Goal: Navigation & Orientation: Find specific page/section

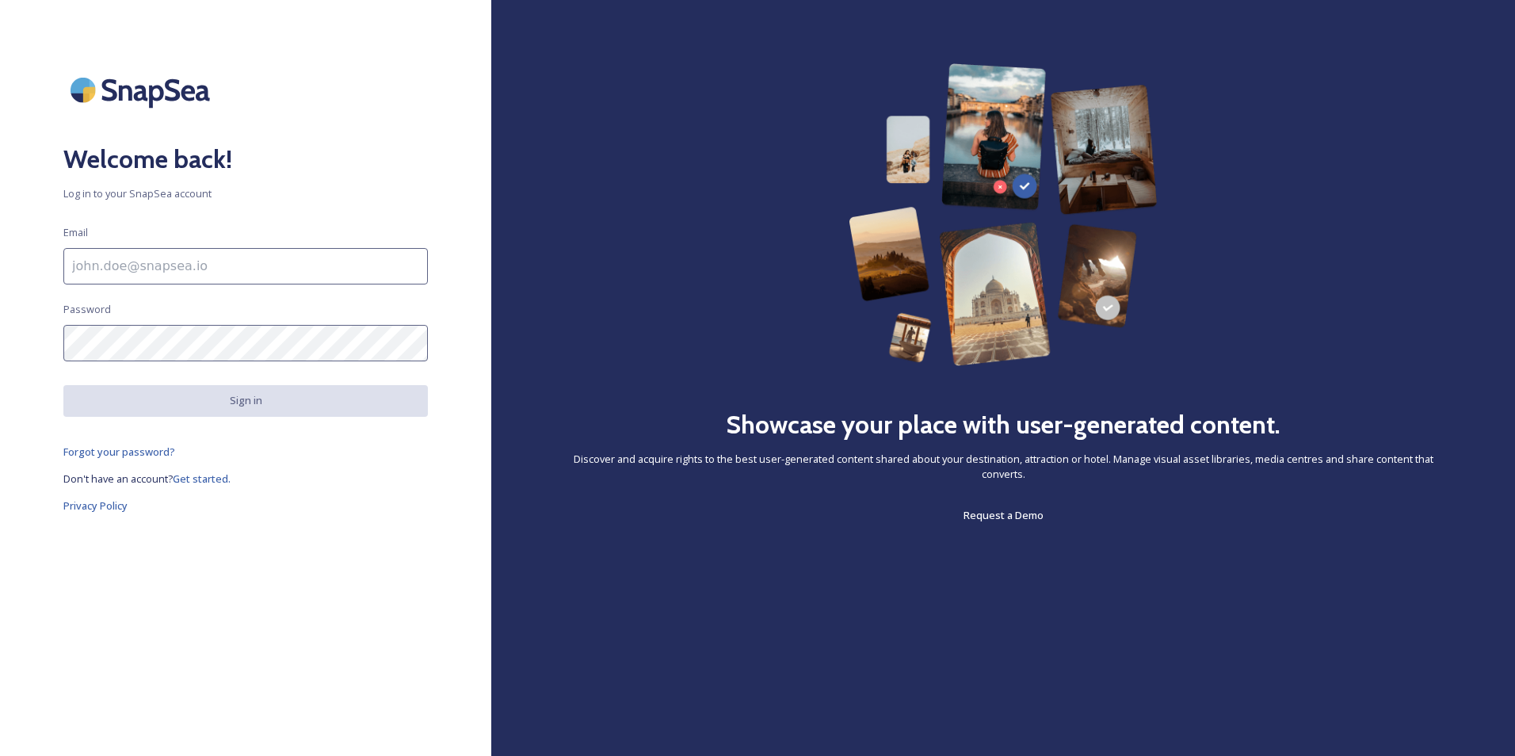
click at [178, 265] on input at bounding box center [245, 266] width 365 height 36
paste input "souckova@blue-style.cz"
type input "souckova@blue-style.cz"
click at [223, 254] on input at bounding box center [245, 266] width 365 height 36
paste input "souckova@blue-style.cz"
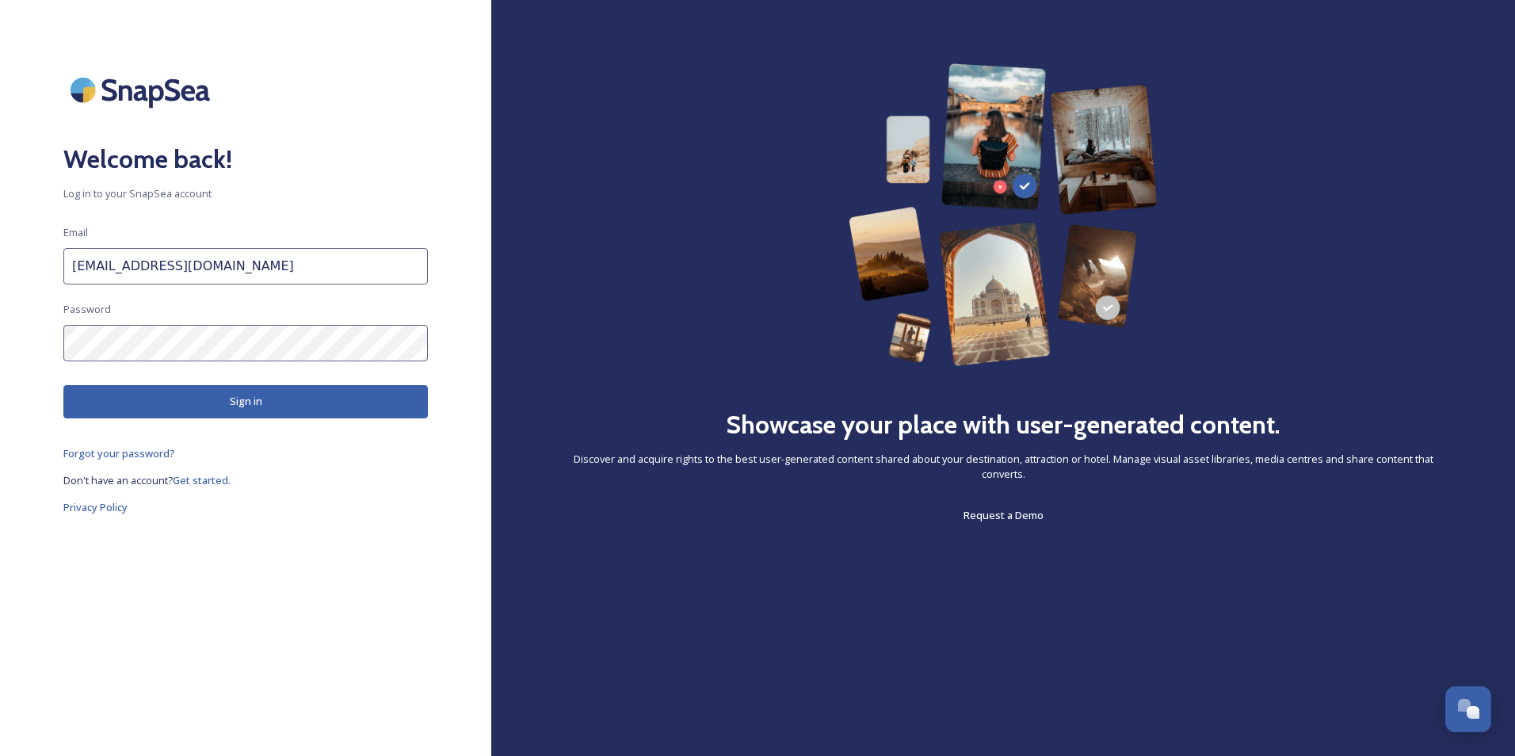
type input "souckova@blue-style.cz"
click at [273, 391] on button "Sign in" at bounding box center [245, 401] width 365 height 32
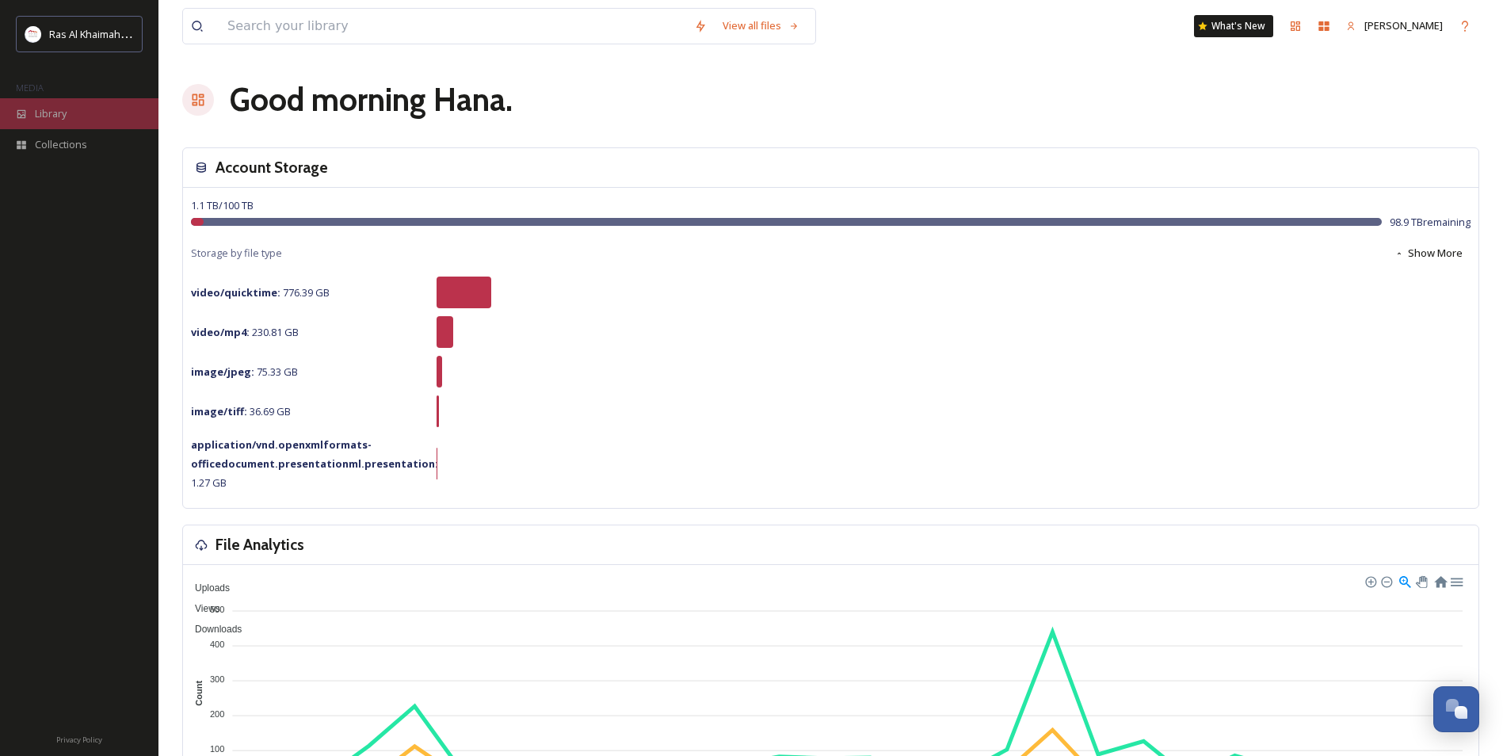
click at [110, 112] on div "Library" at bounding box center [79, 113] width 159 height 31
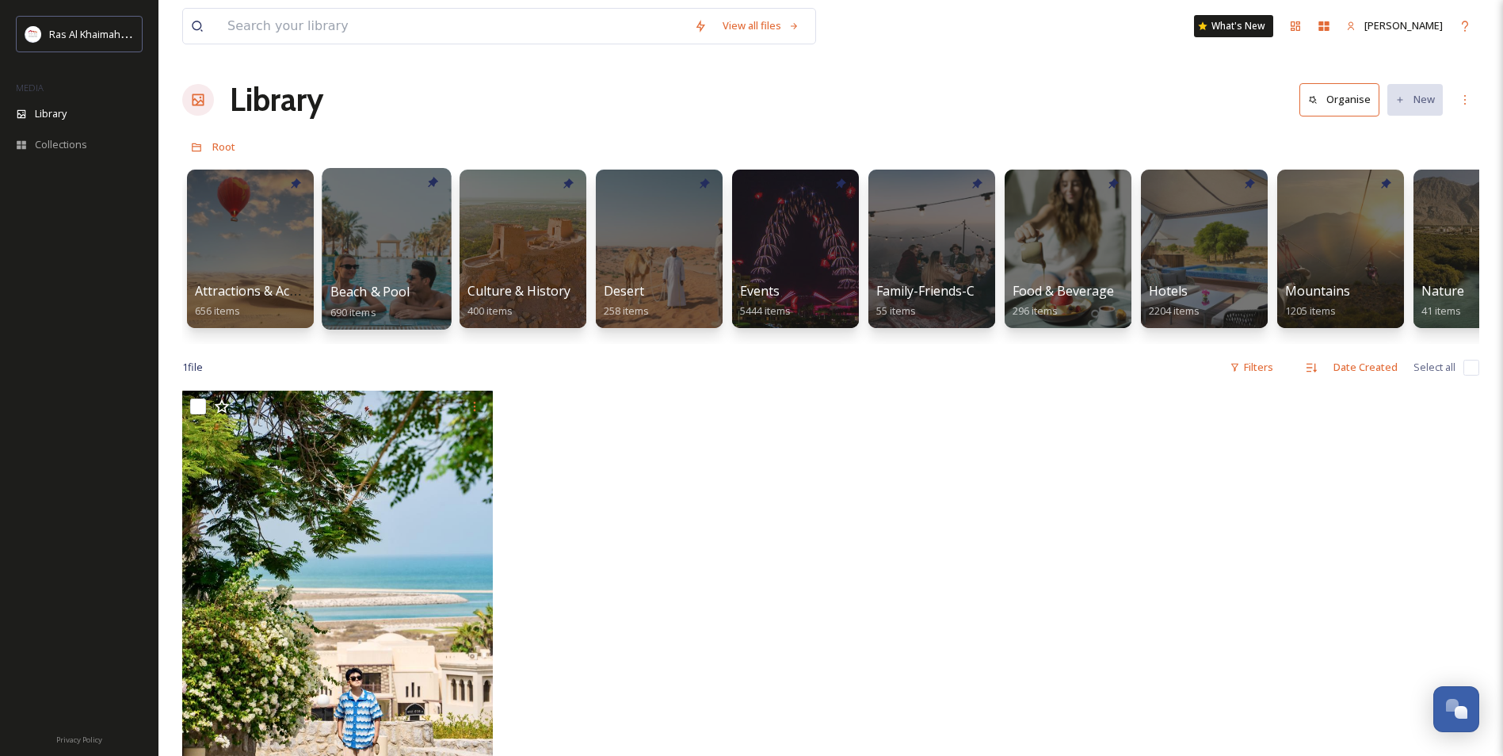
click at [410, 226] on div at bounding box center [386, 249] width 129 height 162
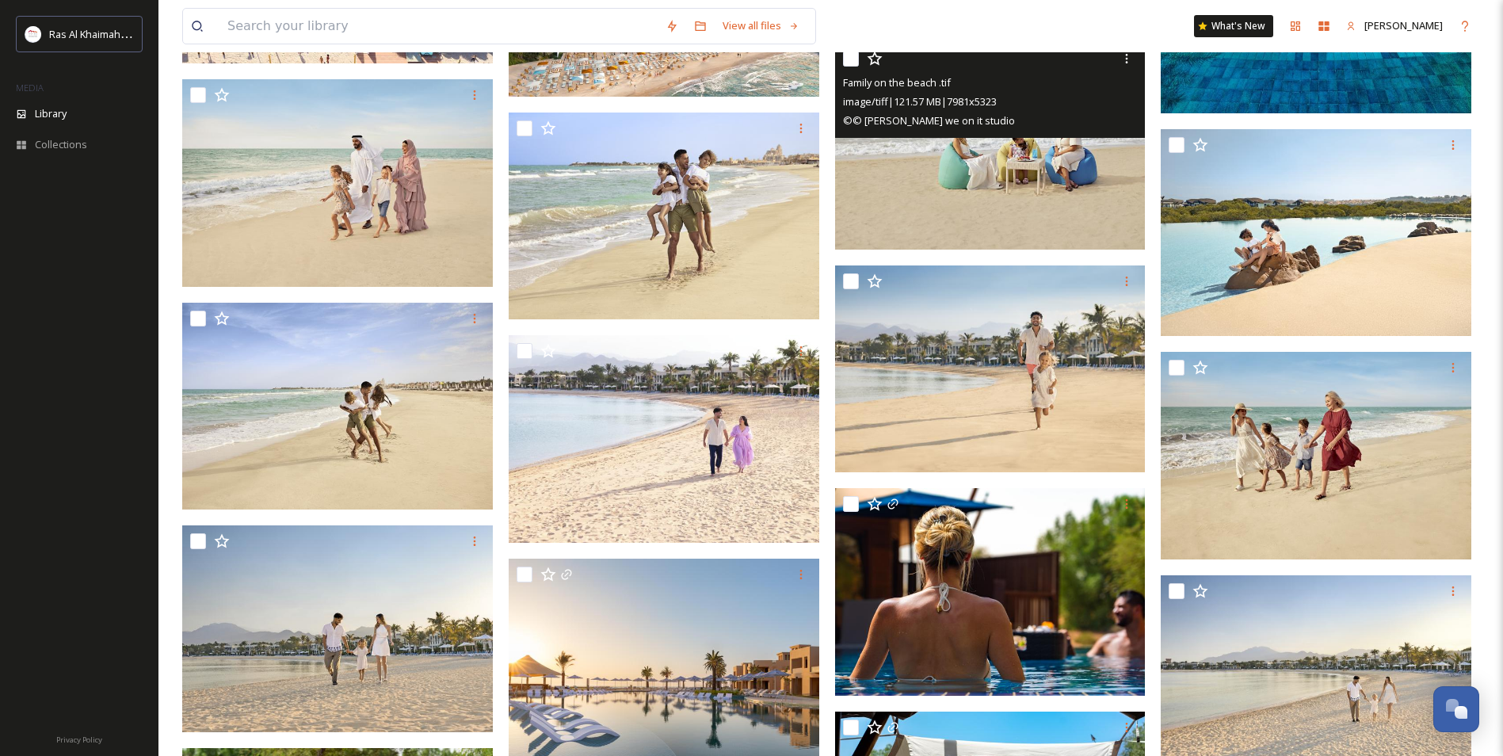
scroll to position [555, 0]
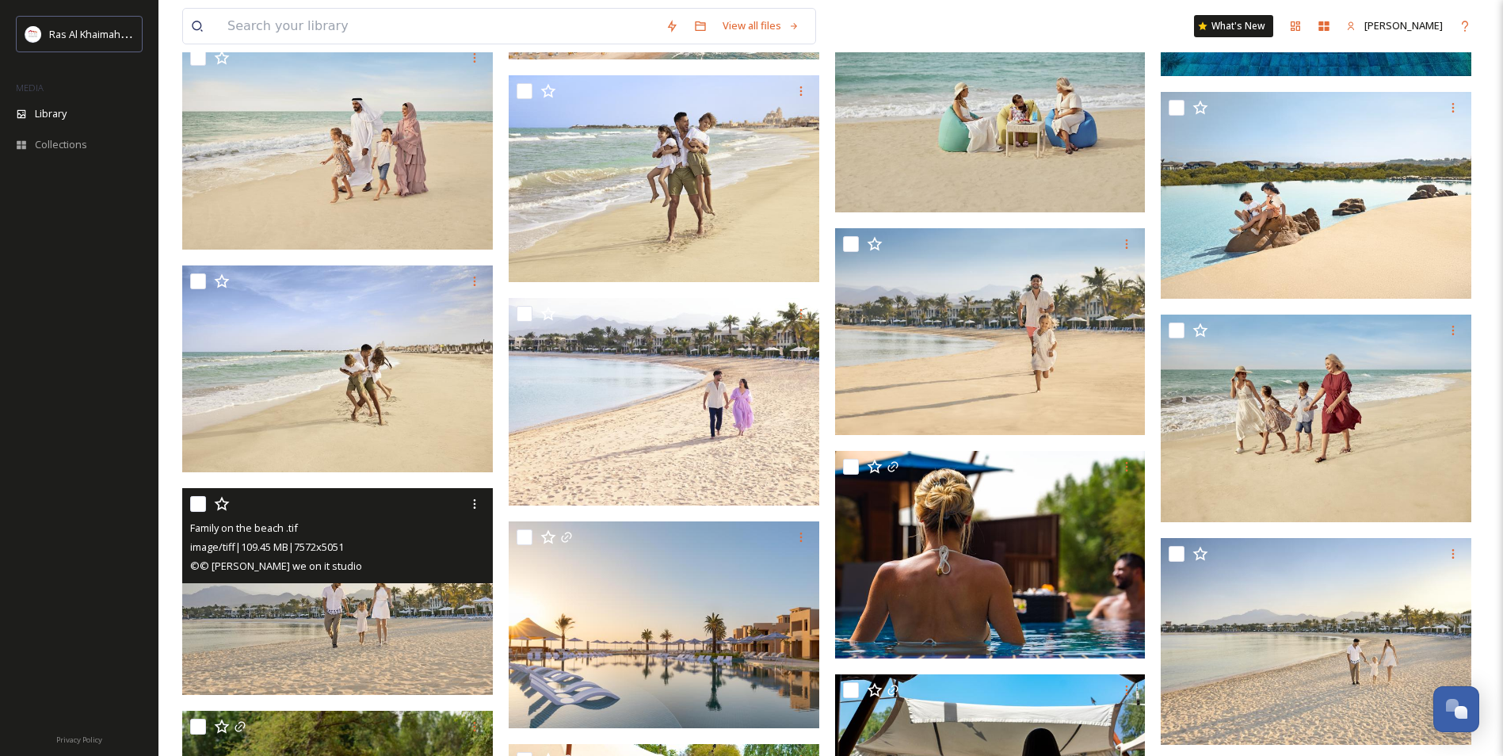
click at [438, 632] on img at bounding box center [337, 592] width 311 height 208
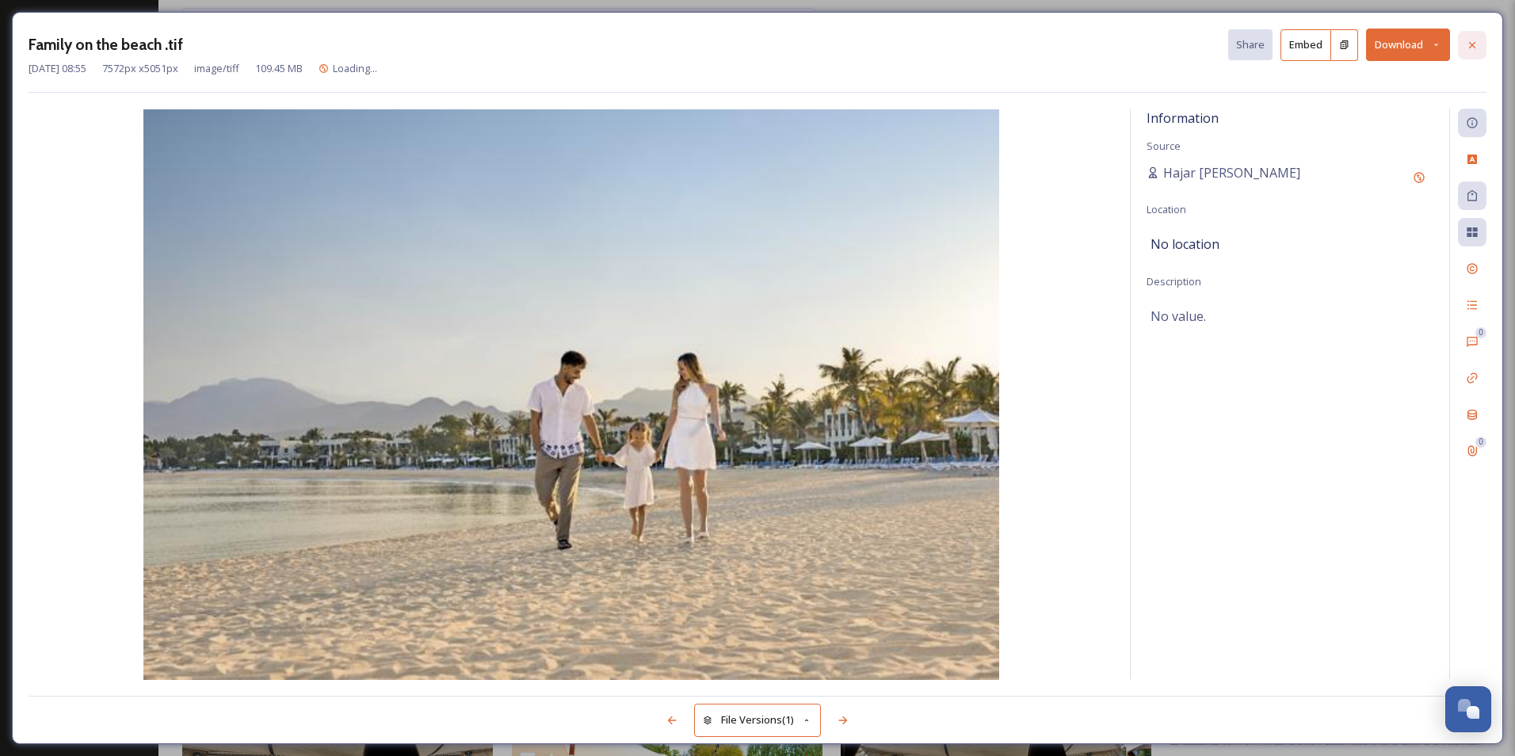
click at [1473, 42] on icon at bounding box center [1472, 45] width 13 height 13
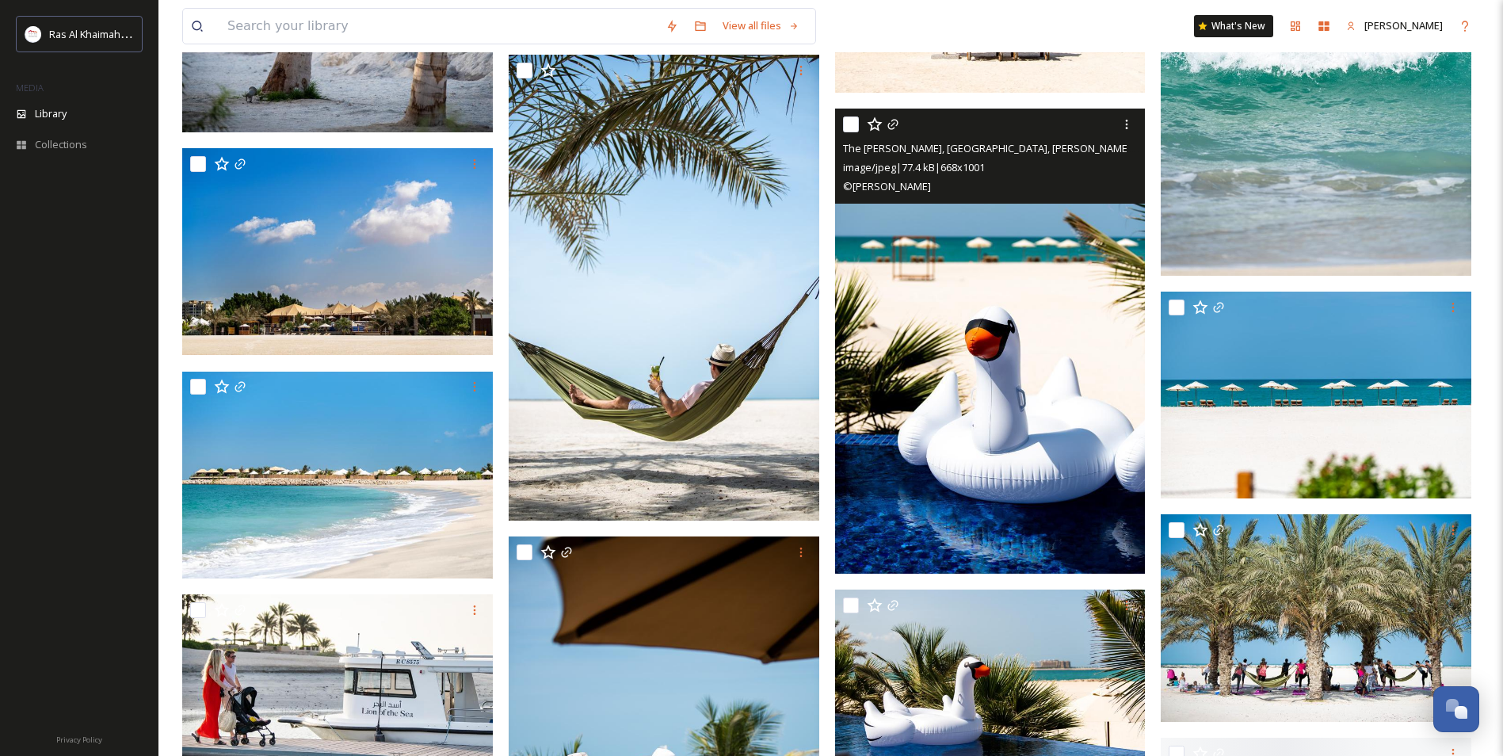
scroll to position [40735, 0]
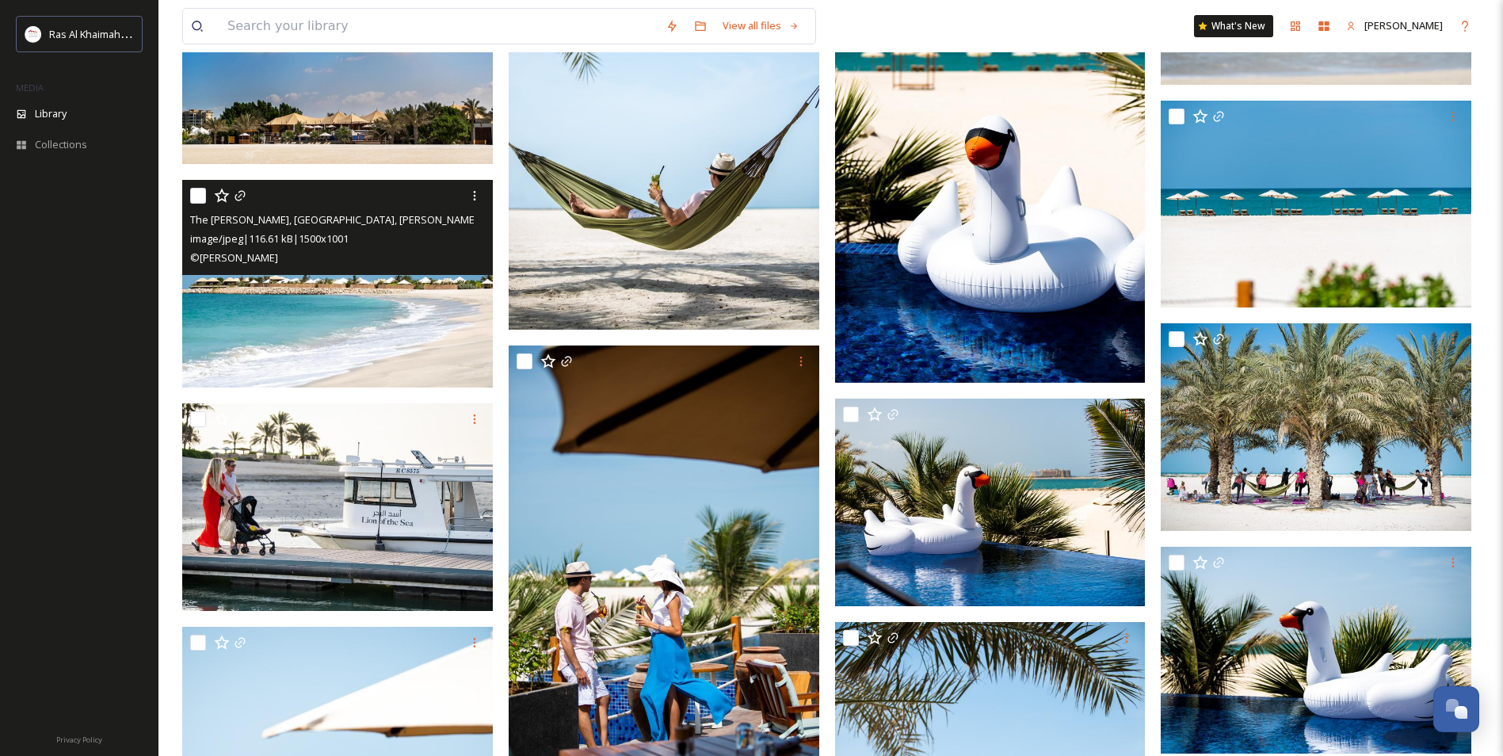
click at [451, 310] on img at bounding box center [337, 285] width 311 height 208
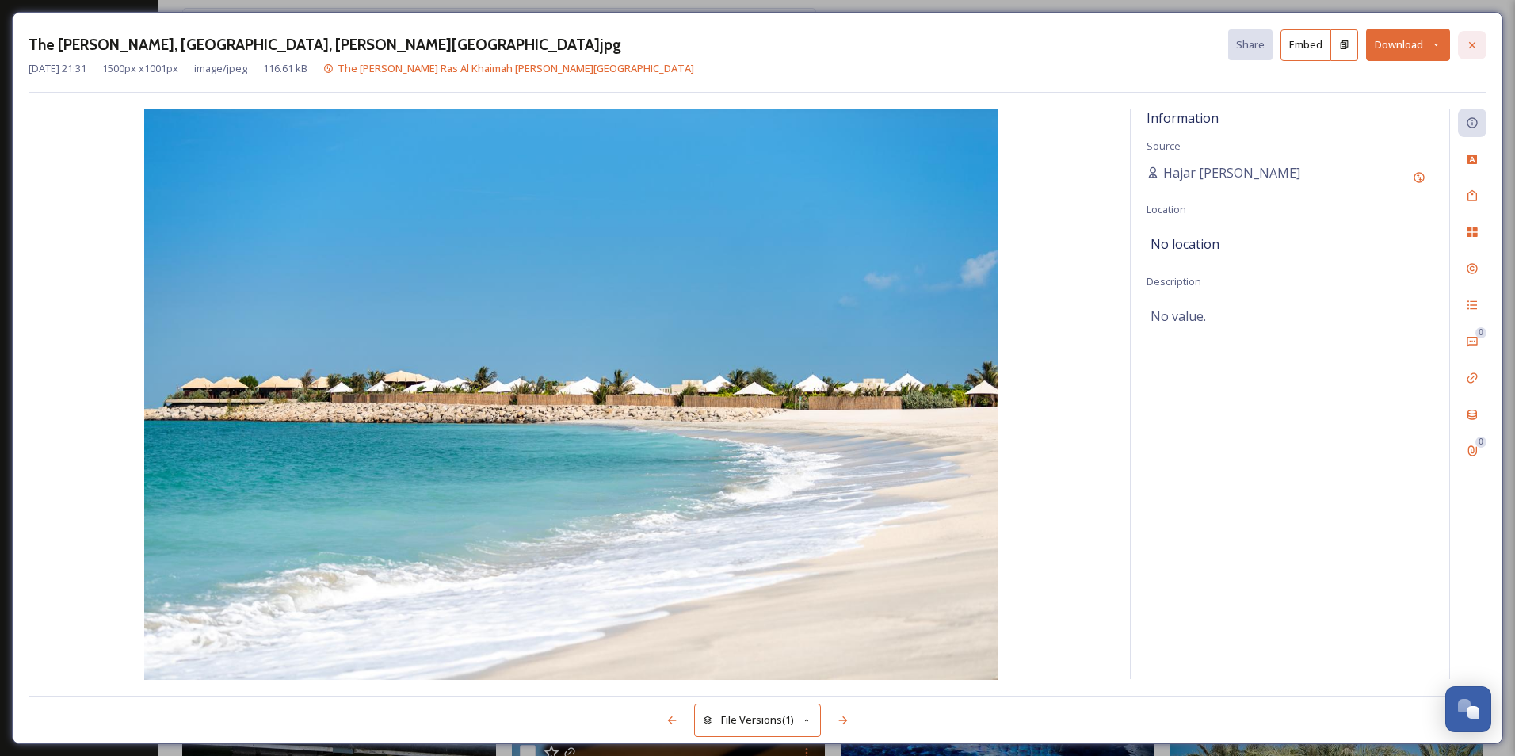
click at [1478, 43] on icon at bounding box center [1472, 45] width 13 height 13
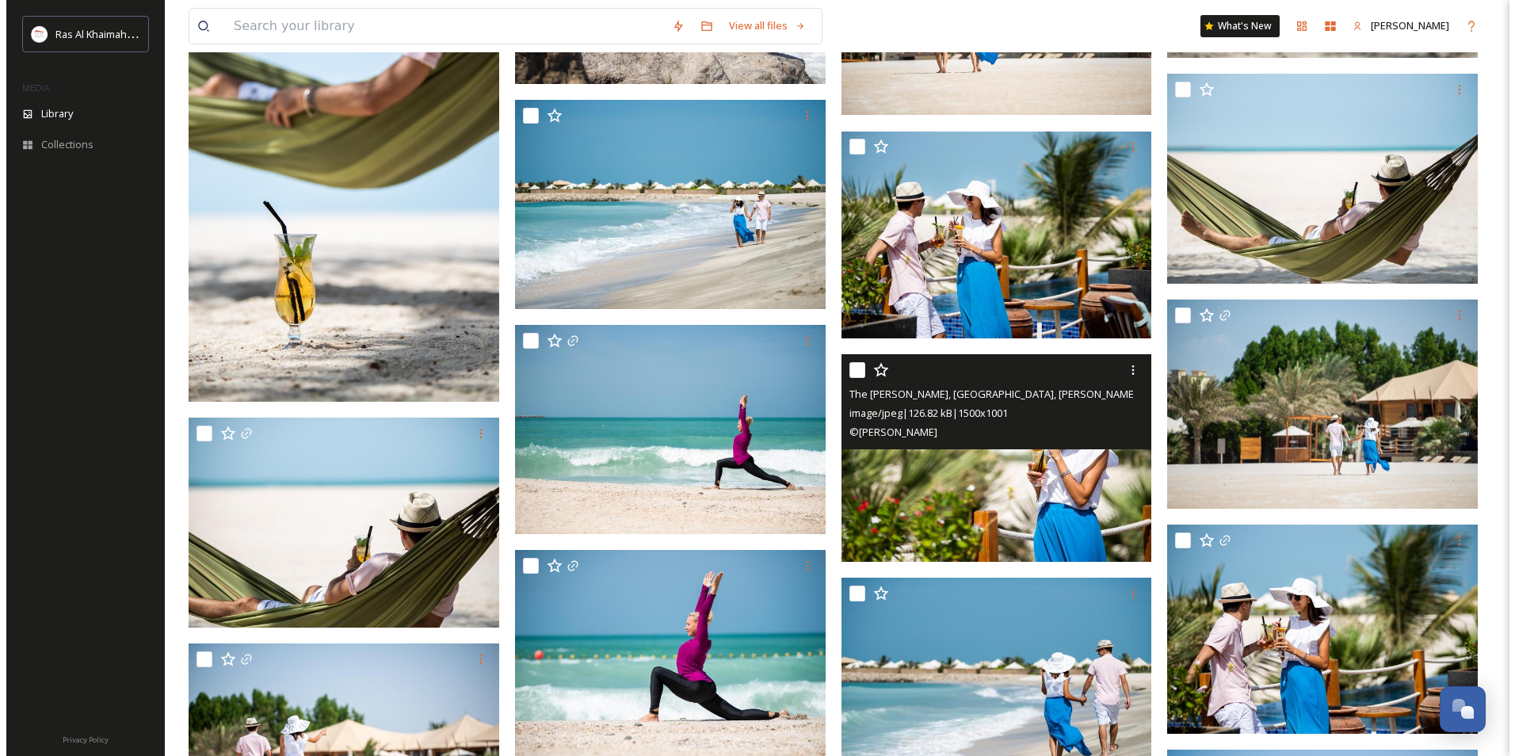
scroll to position [43271, 0]
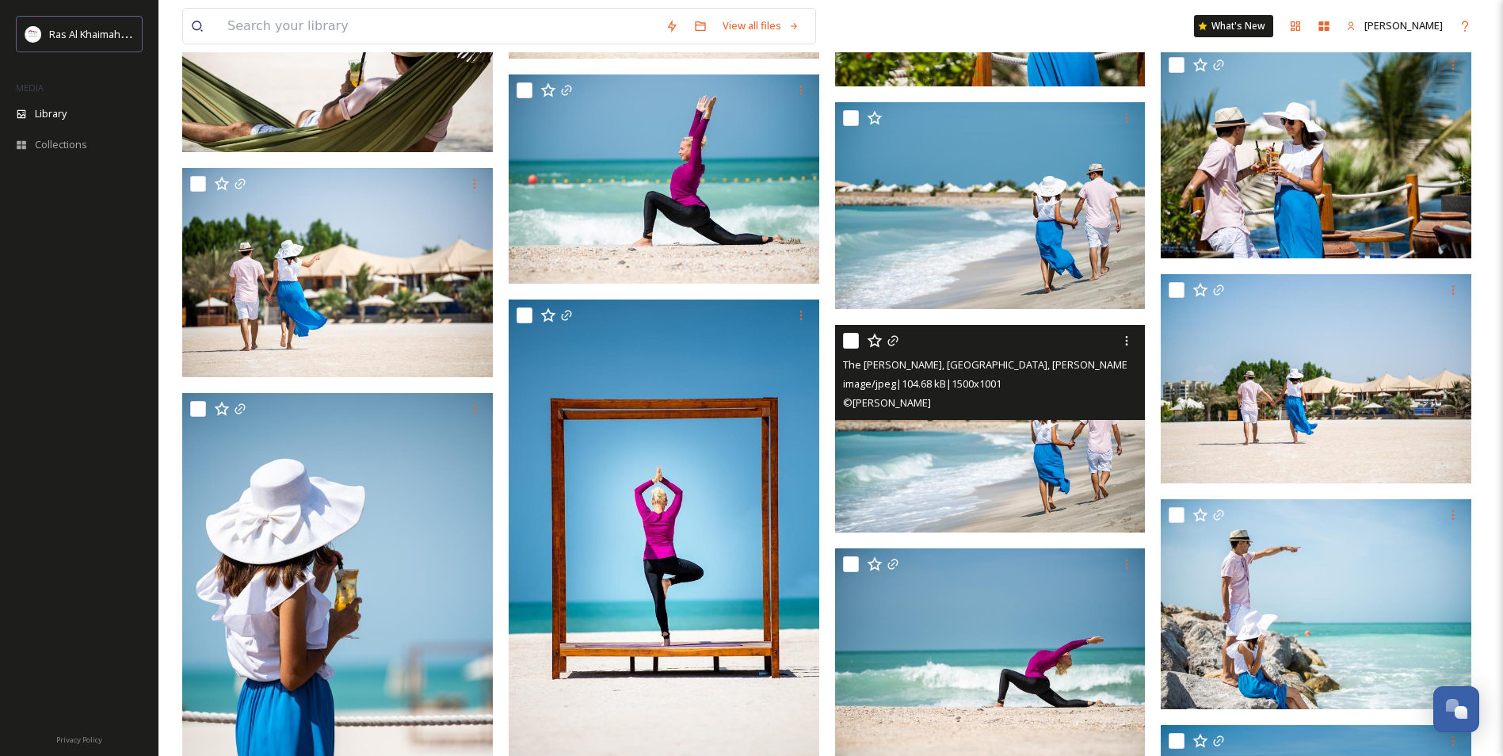
click at [1037, 479] on img at bounding box center [990, 429] width 311 height 208
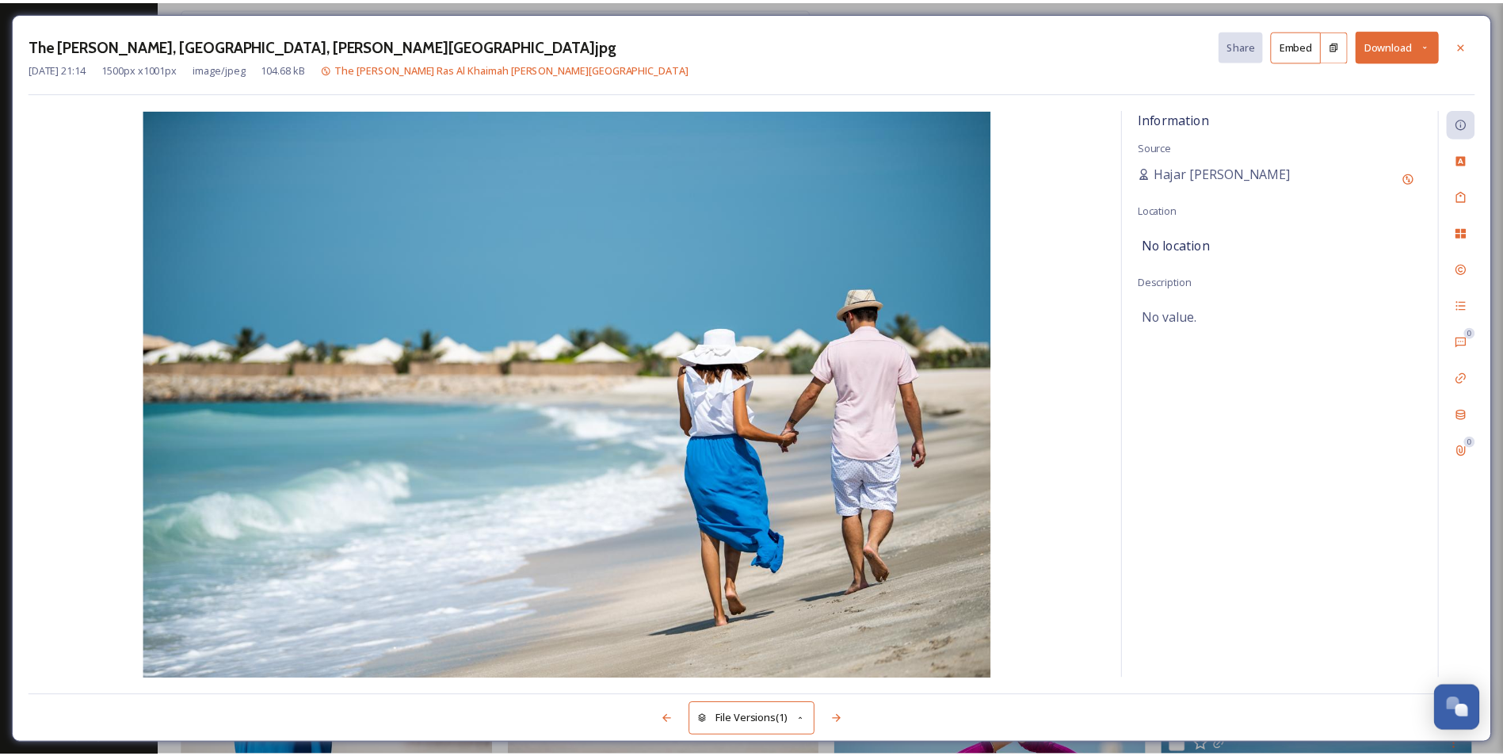
scroll to position [43273, 0]
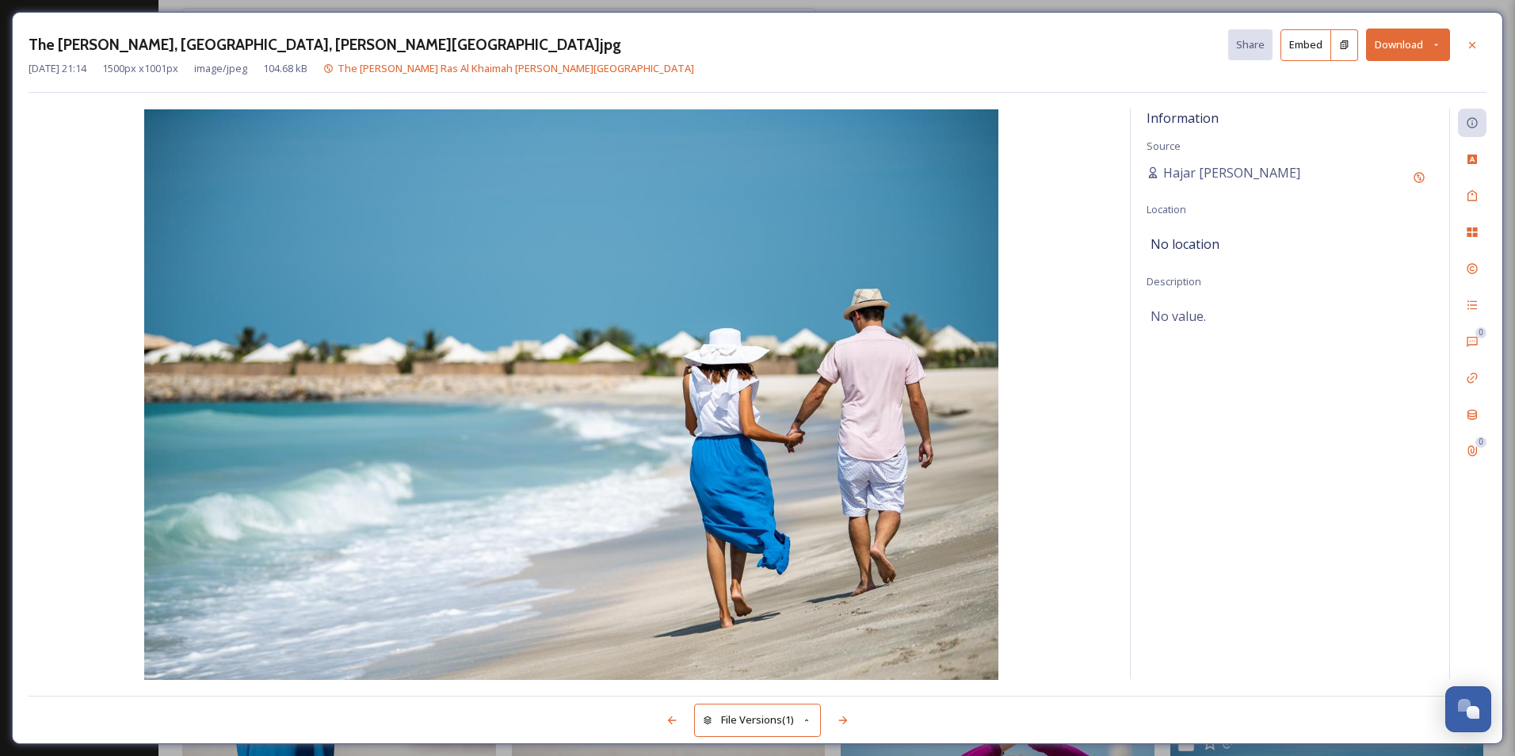
click at [1143, 378] on div "Information Source Hajar Al Shehhi Location No location Description No value." at bounding box center [1290, 394] width 319 height 571
click at [1472, 44] on icon at bounding box center [1472, 45] width 13 height 13
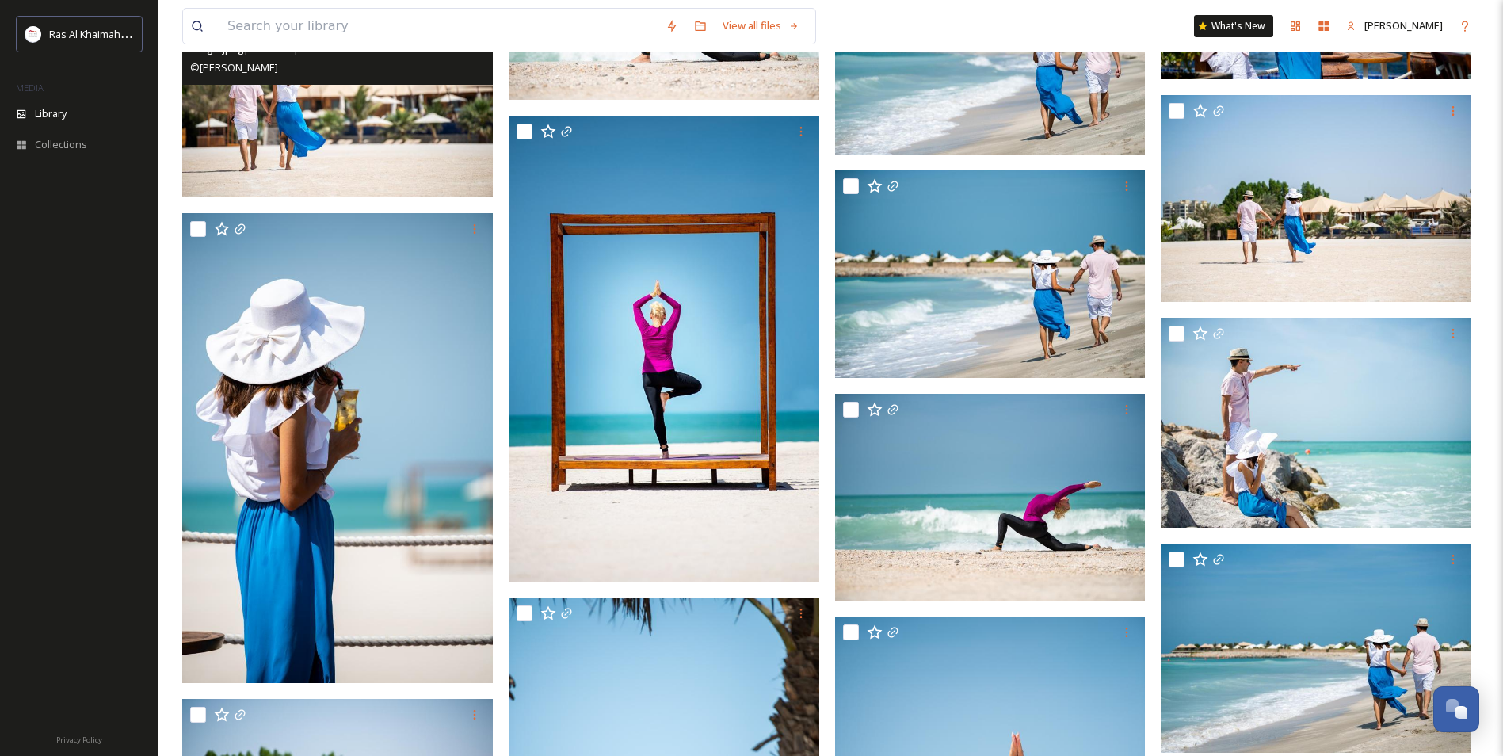
scroll to position [43452, 0]
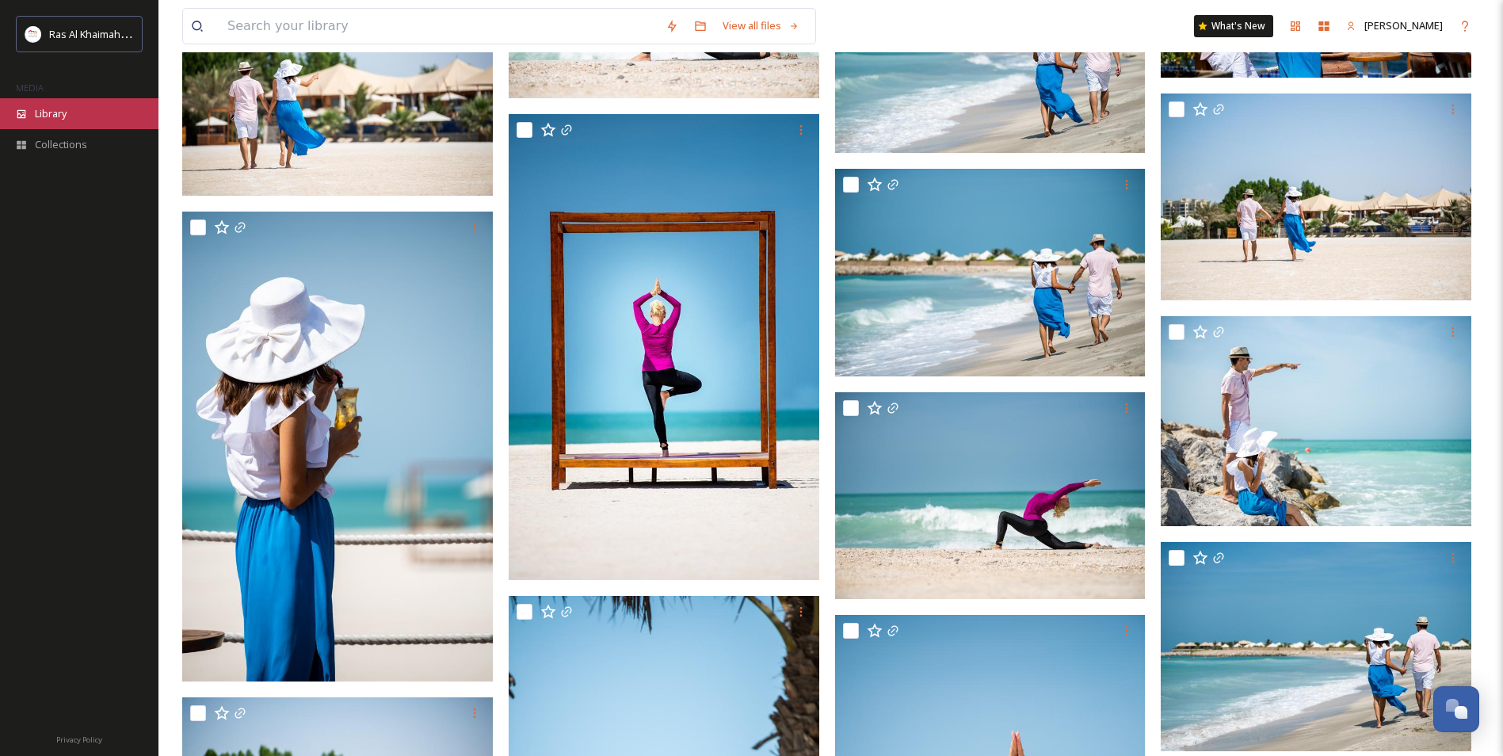
click at [55, 106] on span "Library" at bounding box center [51, 113] width 32 height 15
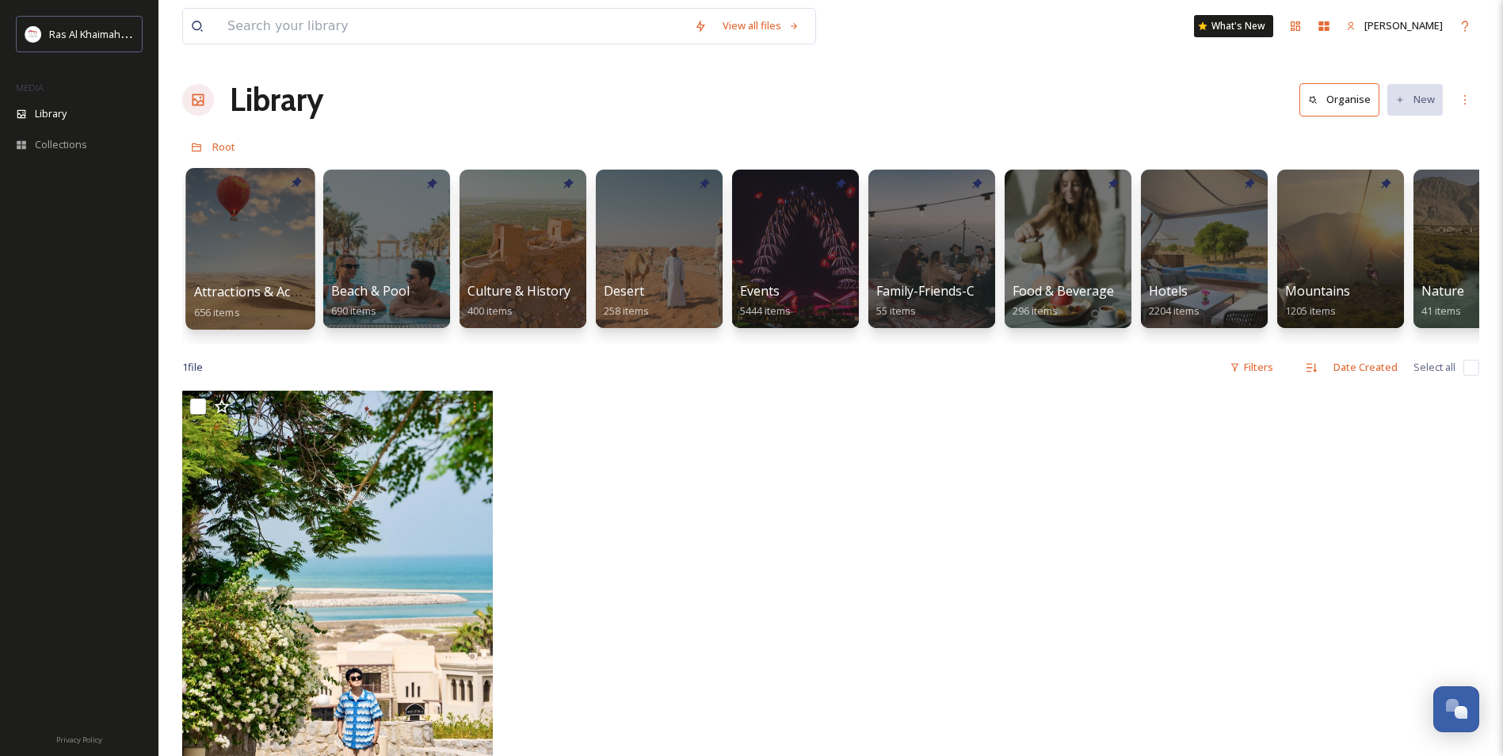
click at [266, 254] on div at bounding box center [249, 249] width 129 height 162
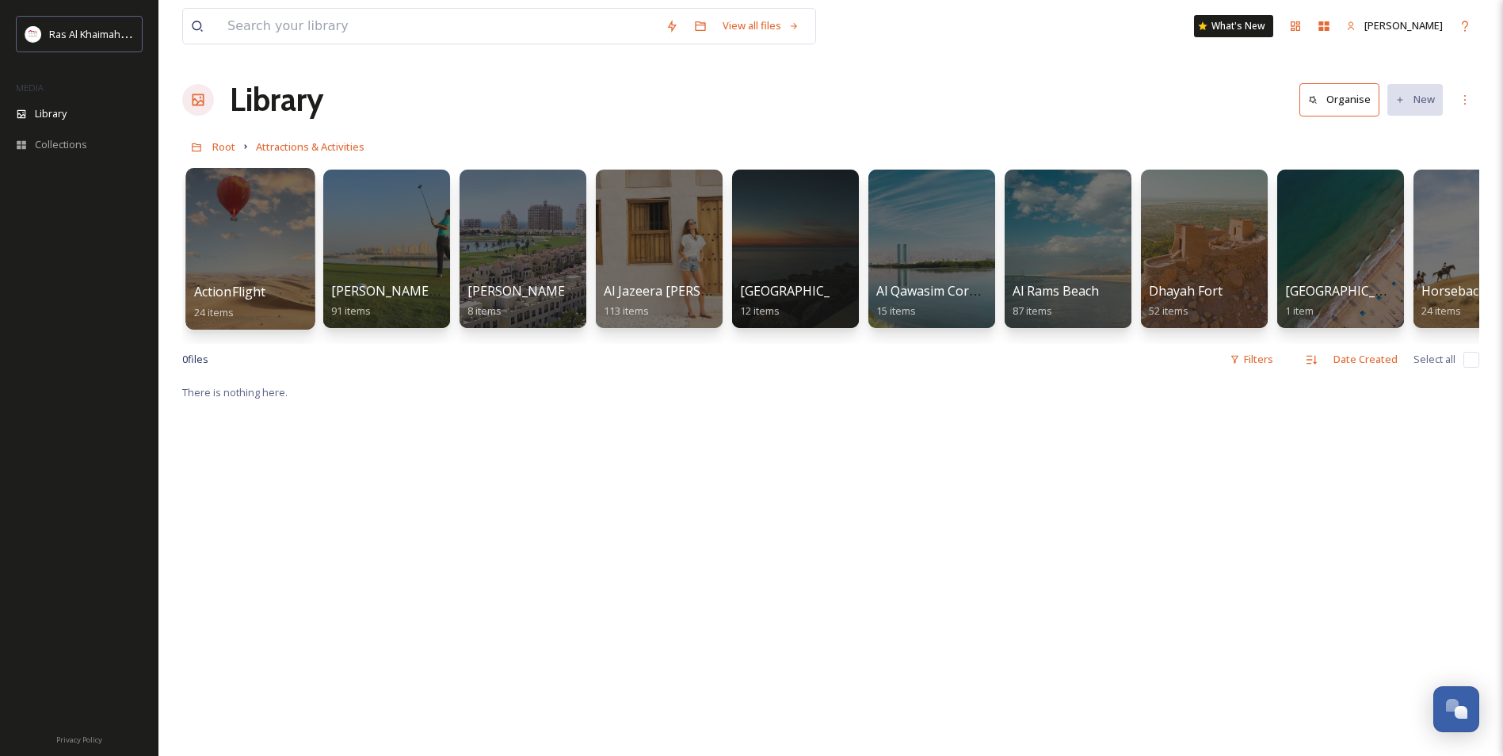
click at [226, 245] on div at bounding box center [249, 249] width 129 height 162
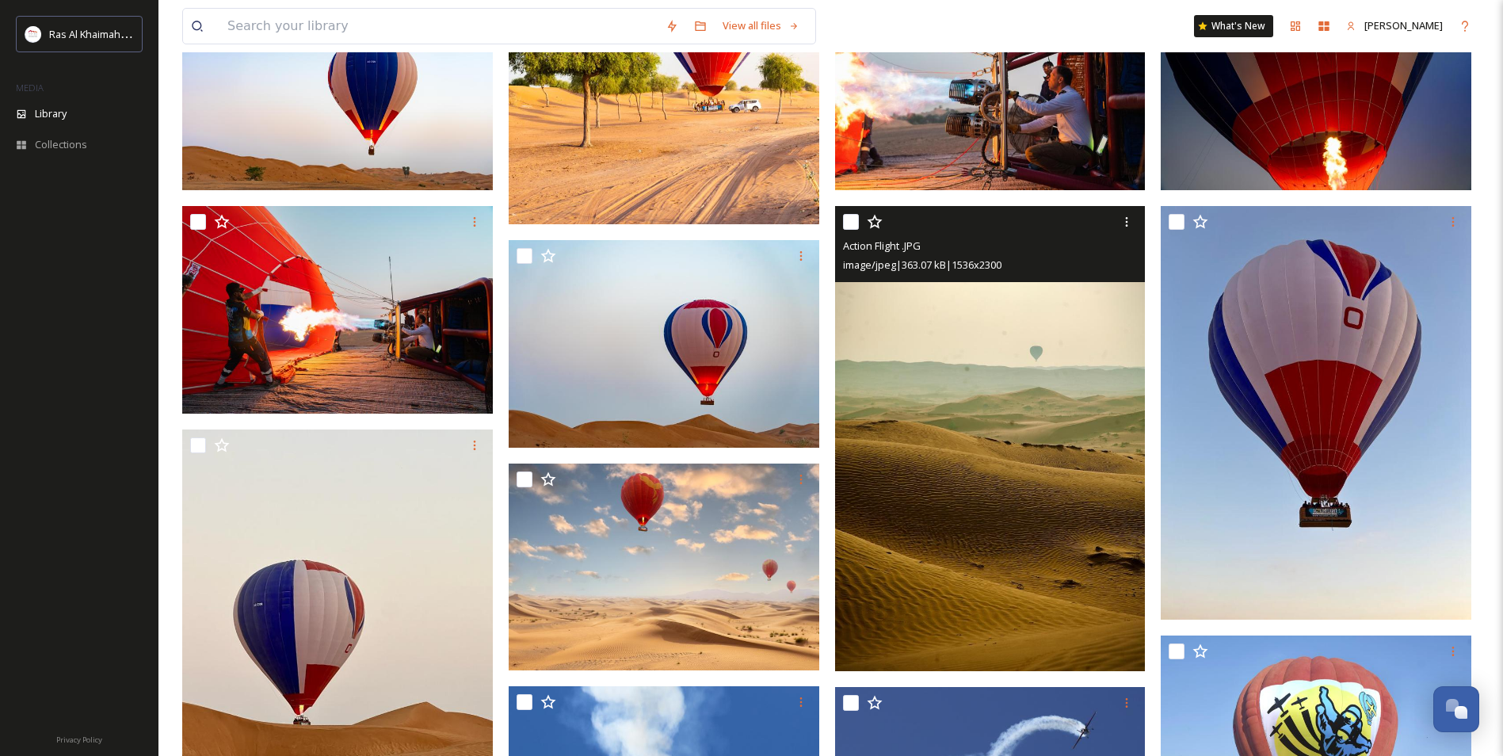
scroll to position [422, 0]
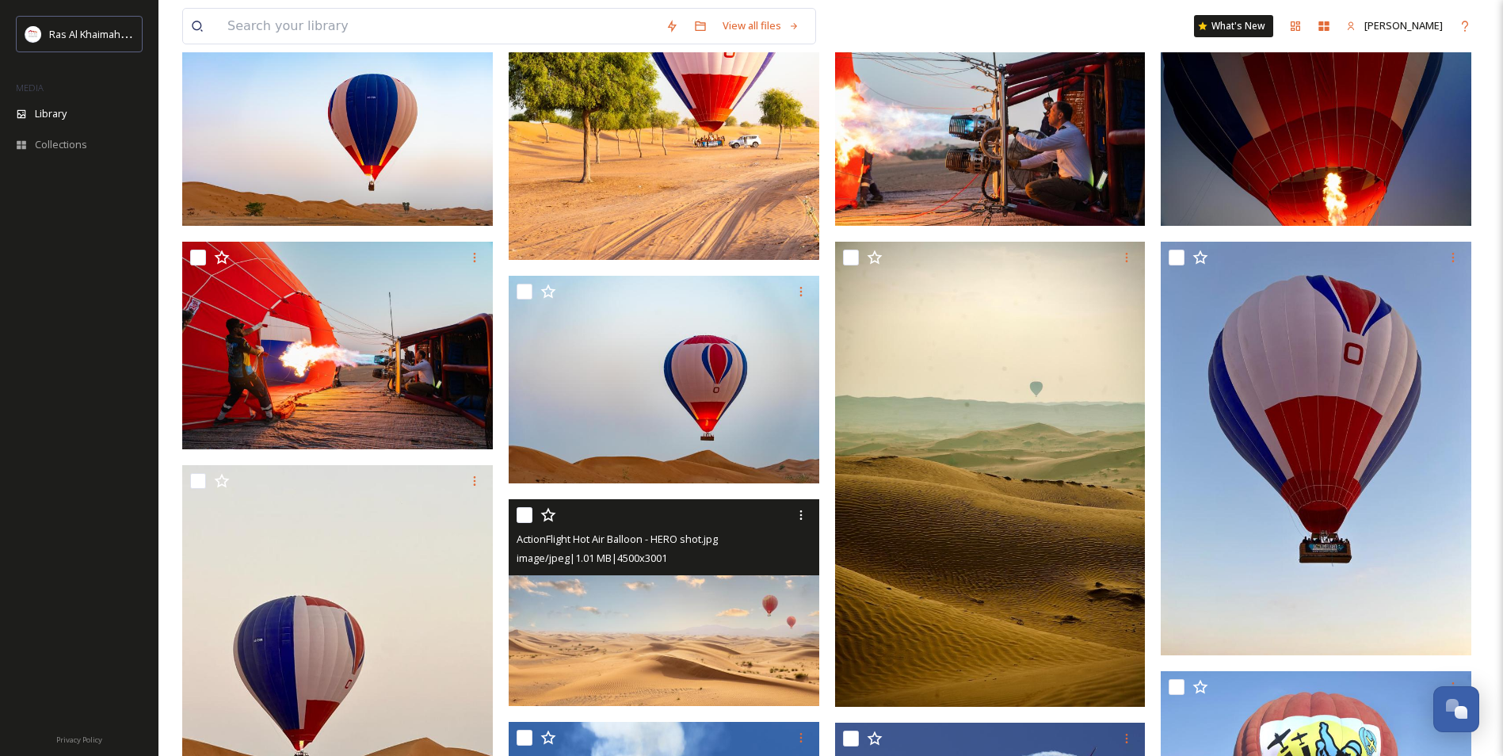
click at [744, 579] on img at bounding box center [664, 603] width 311 height 208
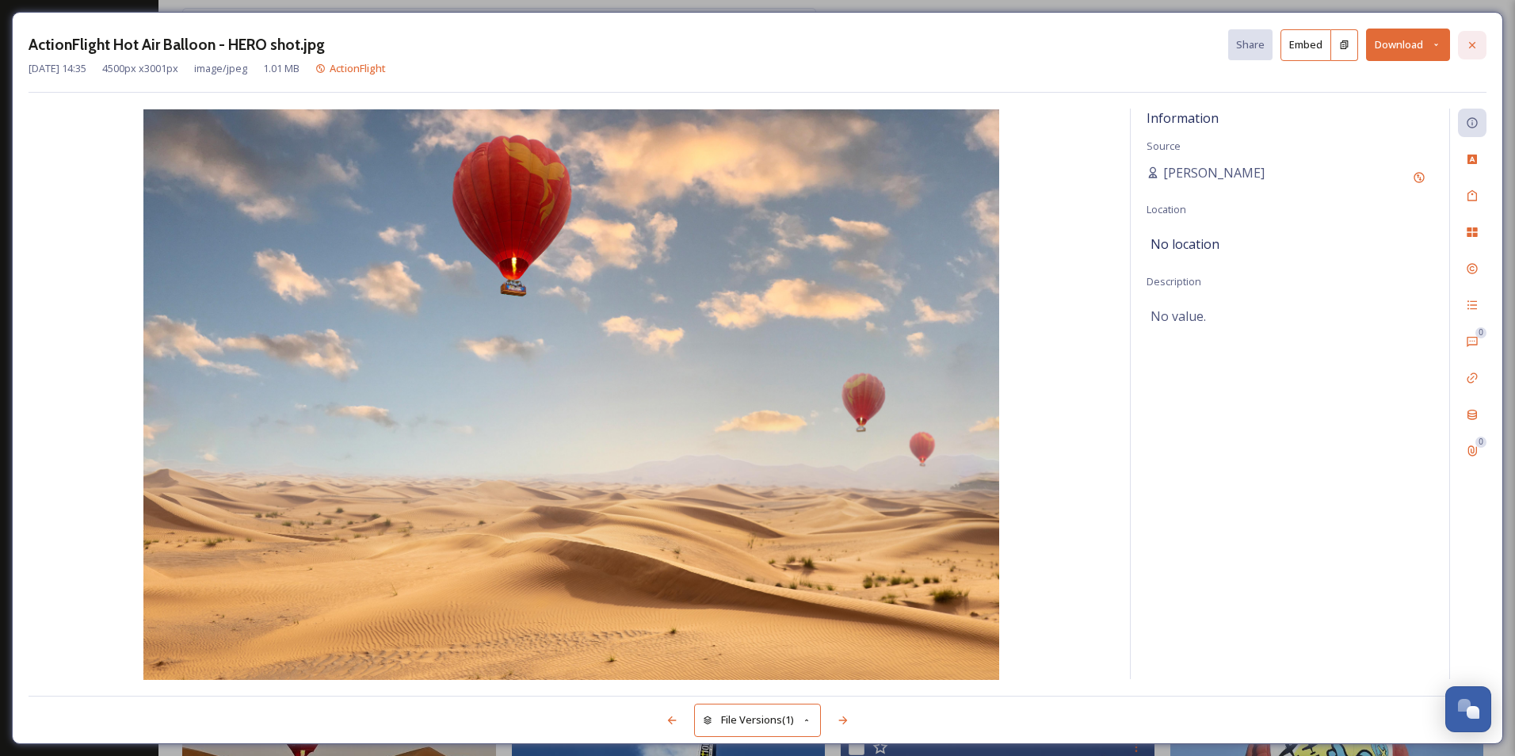
click at [1478, 44] on icon at bounding box center [1472, 45] width 13 height 13
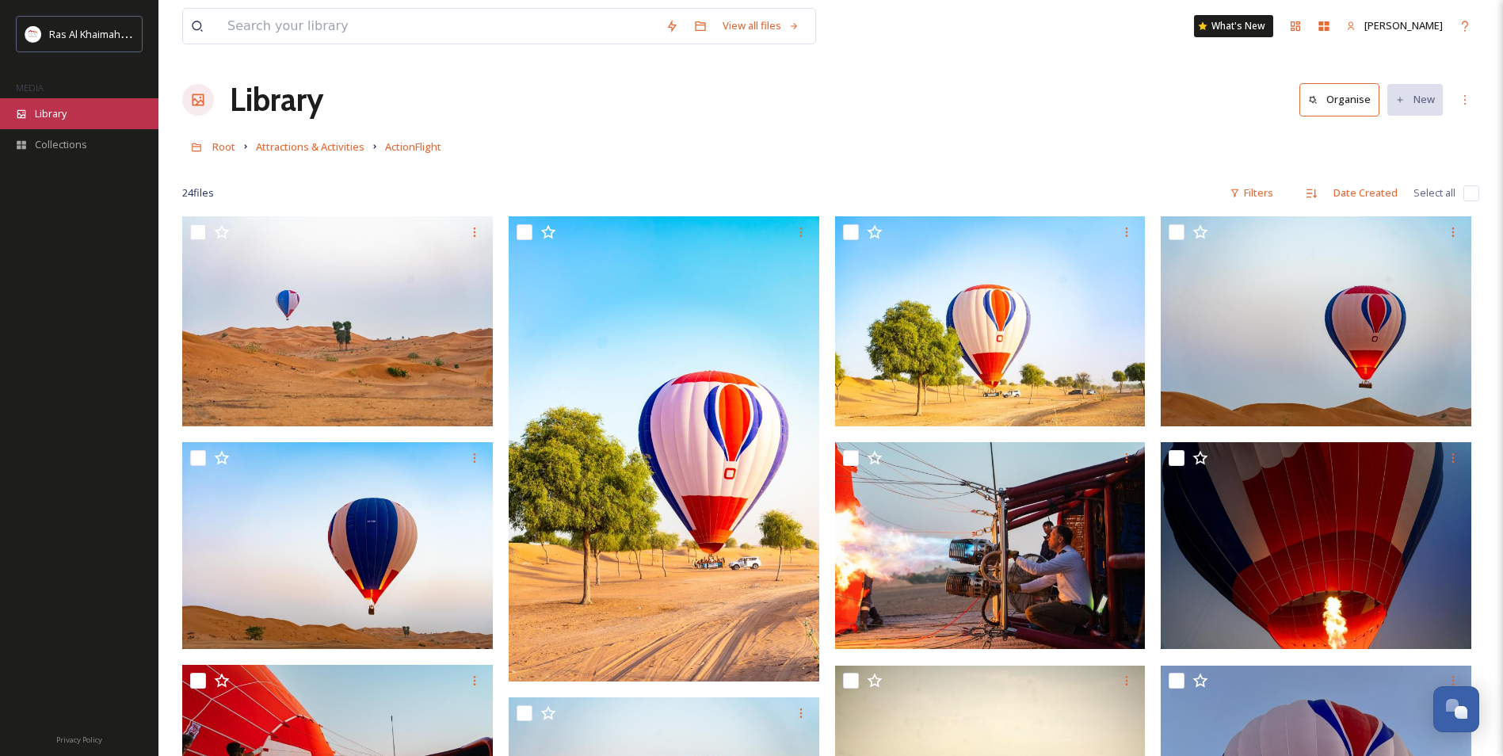
click at [70, 108] on div "Library" at bounding box center [79, 113] width 159 height 31
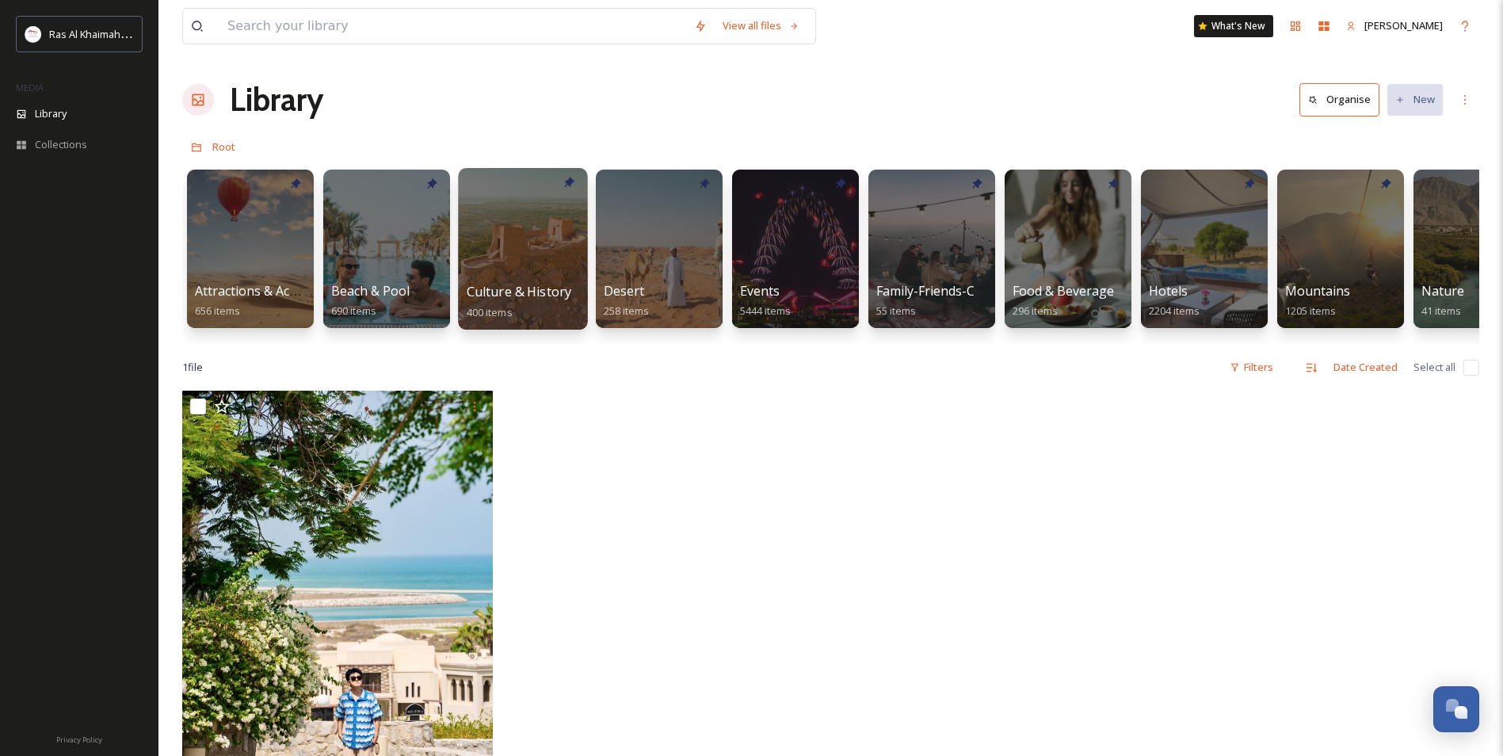
click at [544, 268] on div at bounding box center [522, 249] width 129 height 162
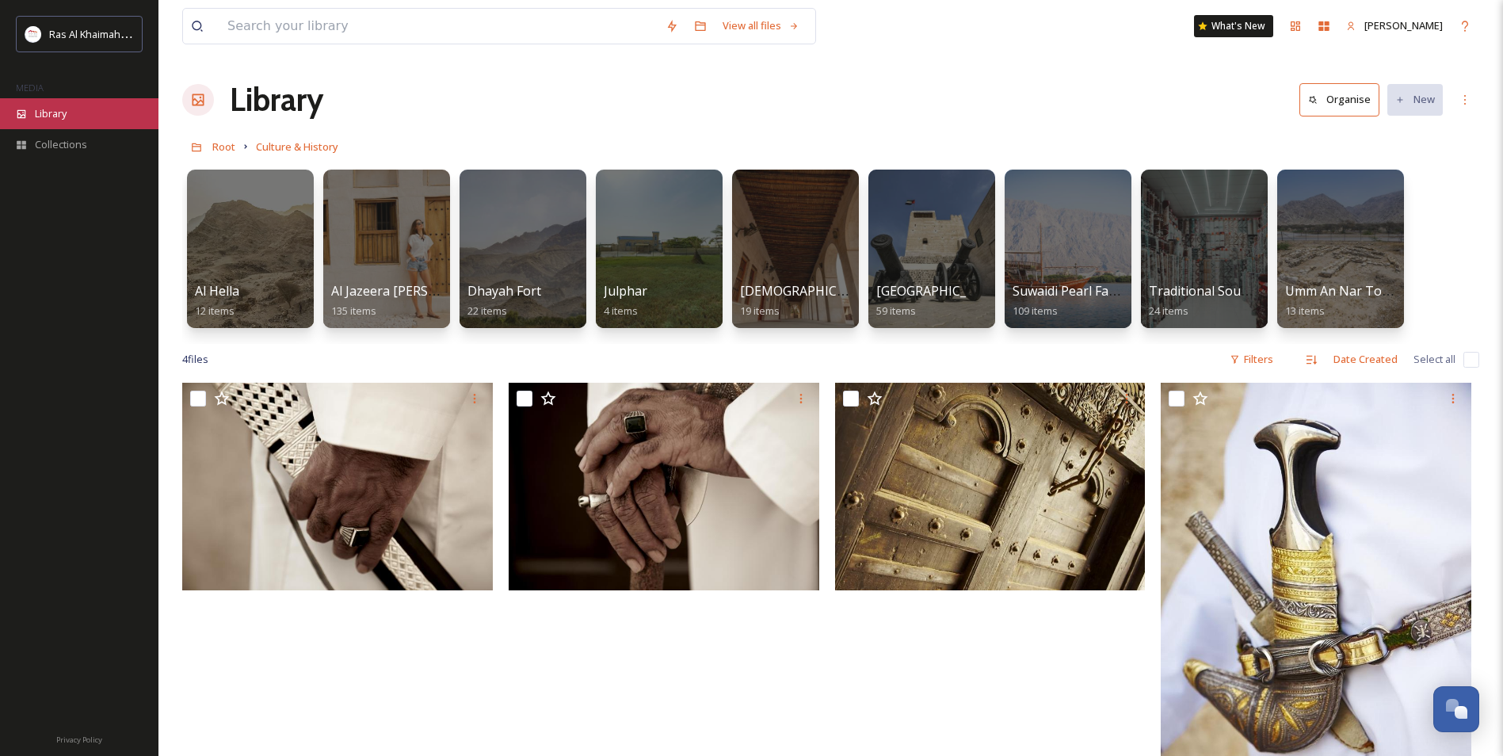
click at [84, 110] on div "Library" at bounding box center [79, 113] width 159 height 31
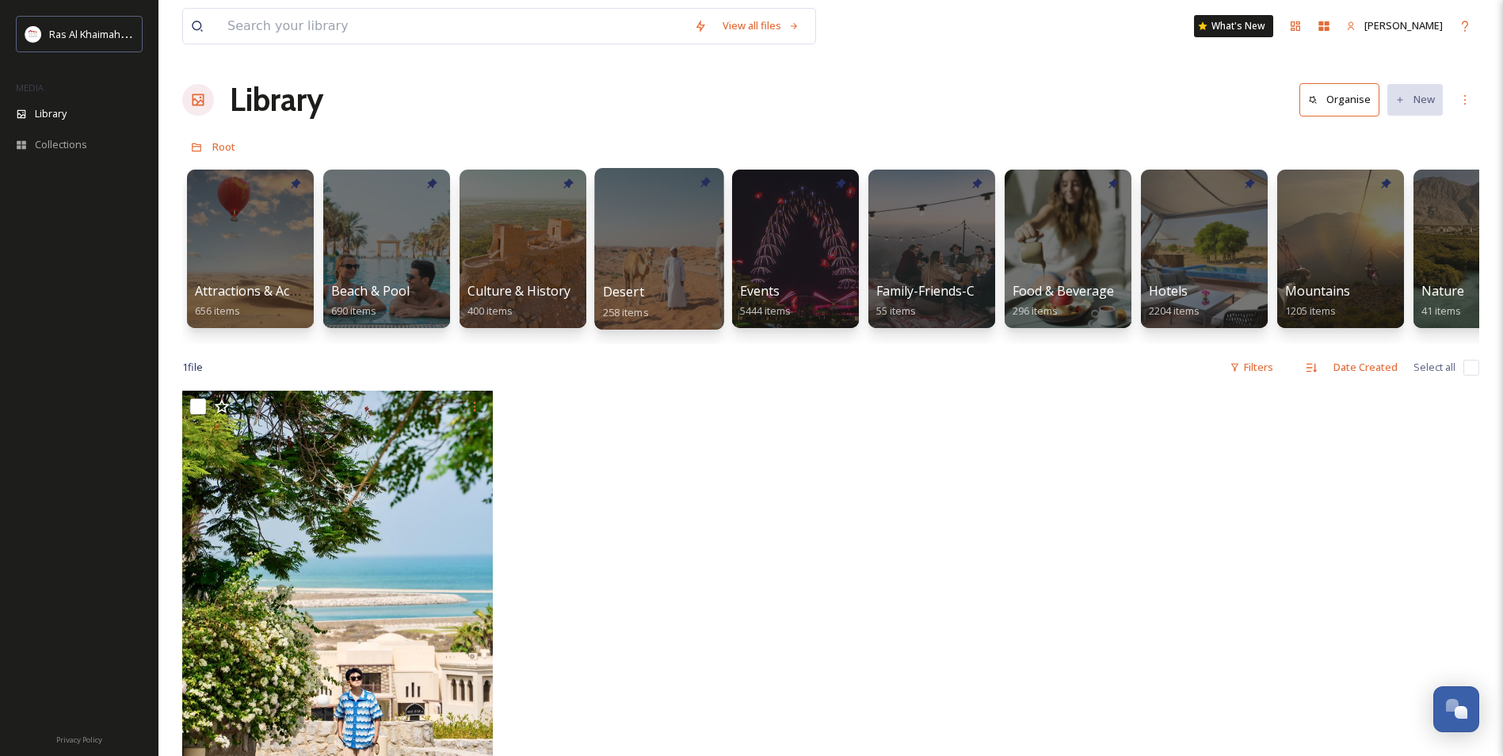
click at [651, 280] on div at bounding box center [658, 249] width 129 height 162
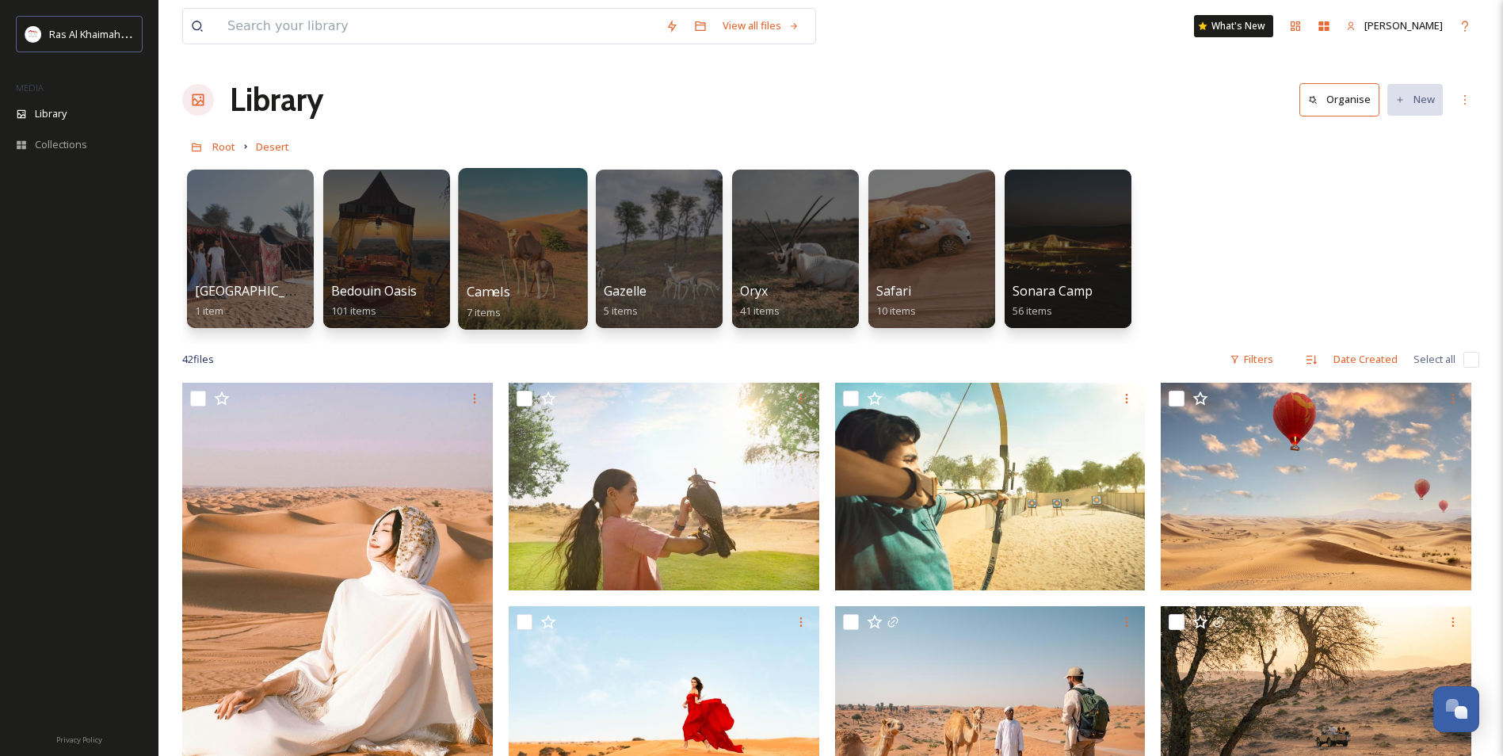
click at [552, 249] on div at bounding box center [522, 249] width 129 height 162
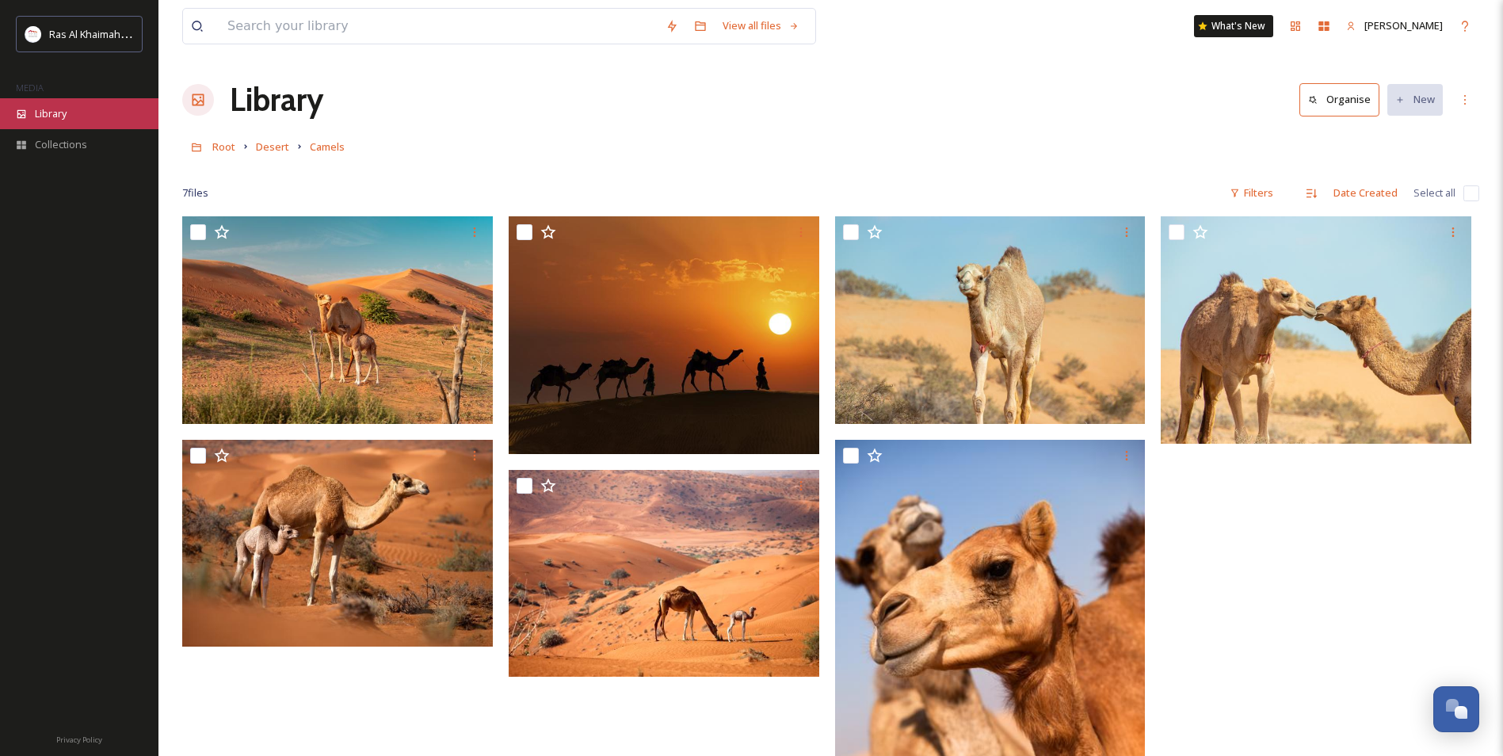
click at [55, 105] on div "Library" at bounding box center [79, 113] width 159 height 31
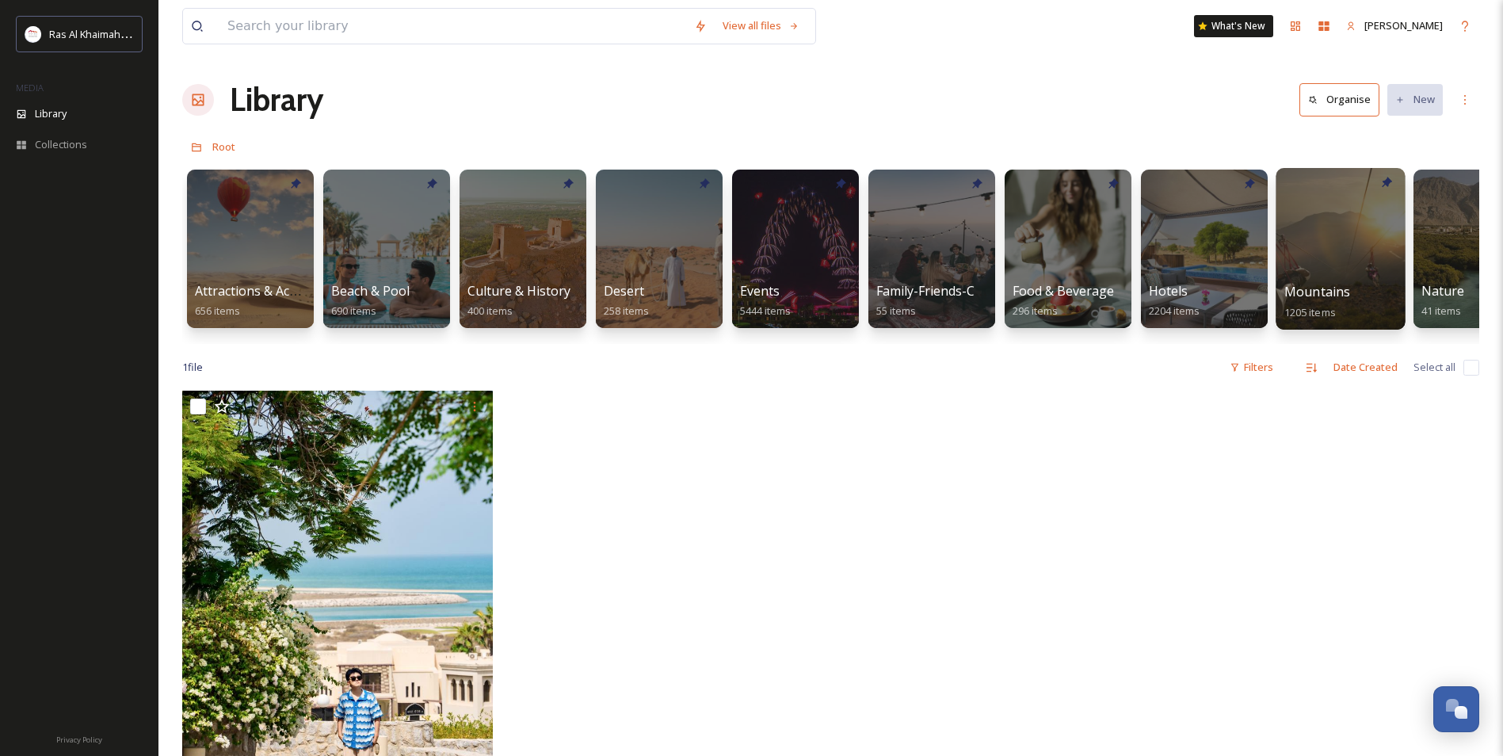
click at [1367, 257] on div at bounding box center [1340, 249] width 129 height 162
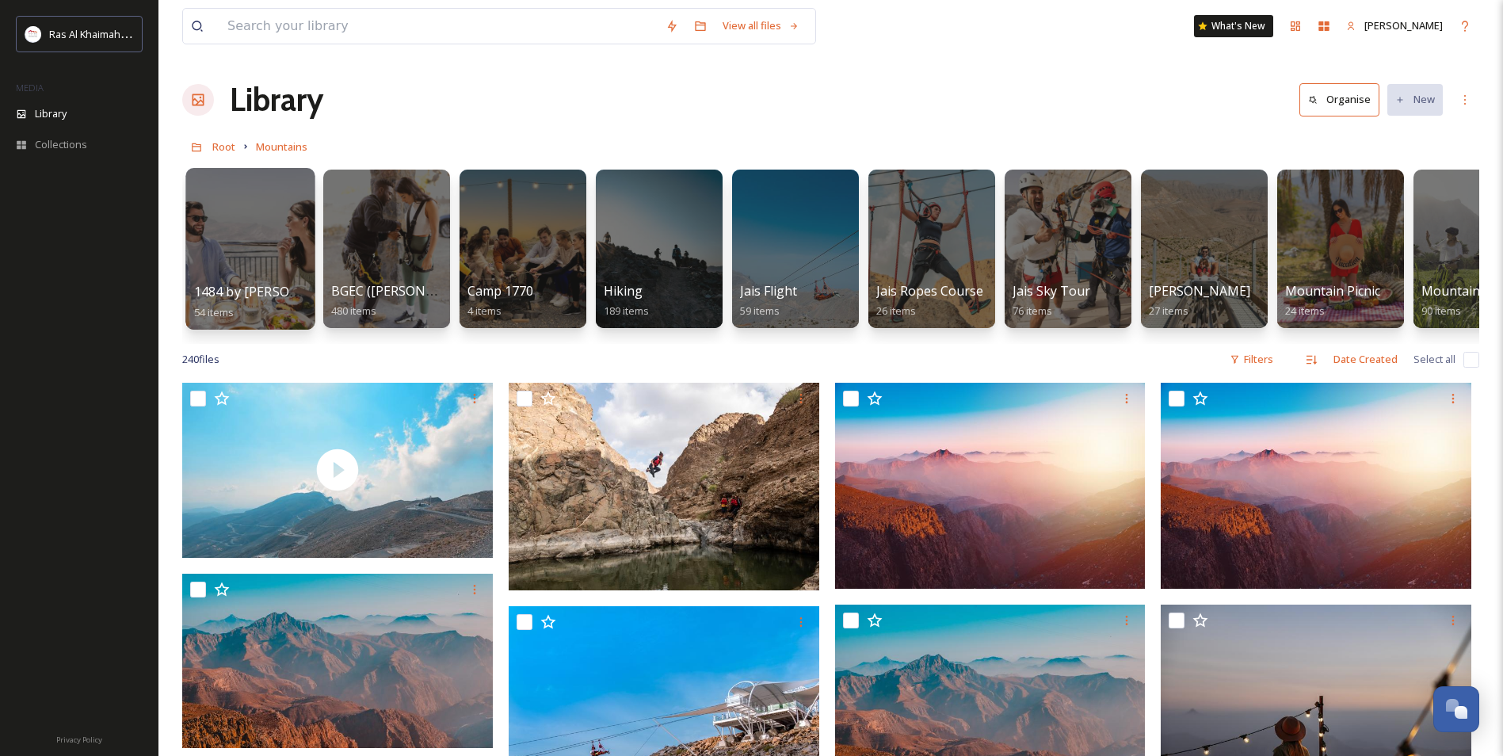
click at [260, 254] on div at bounding box center [249, 249] width 129 height 162
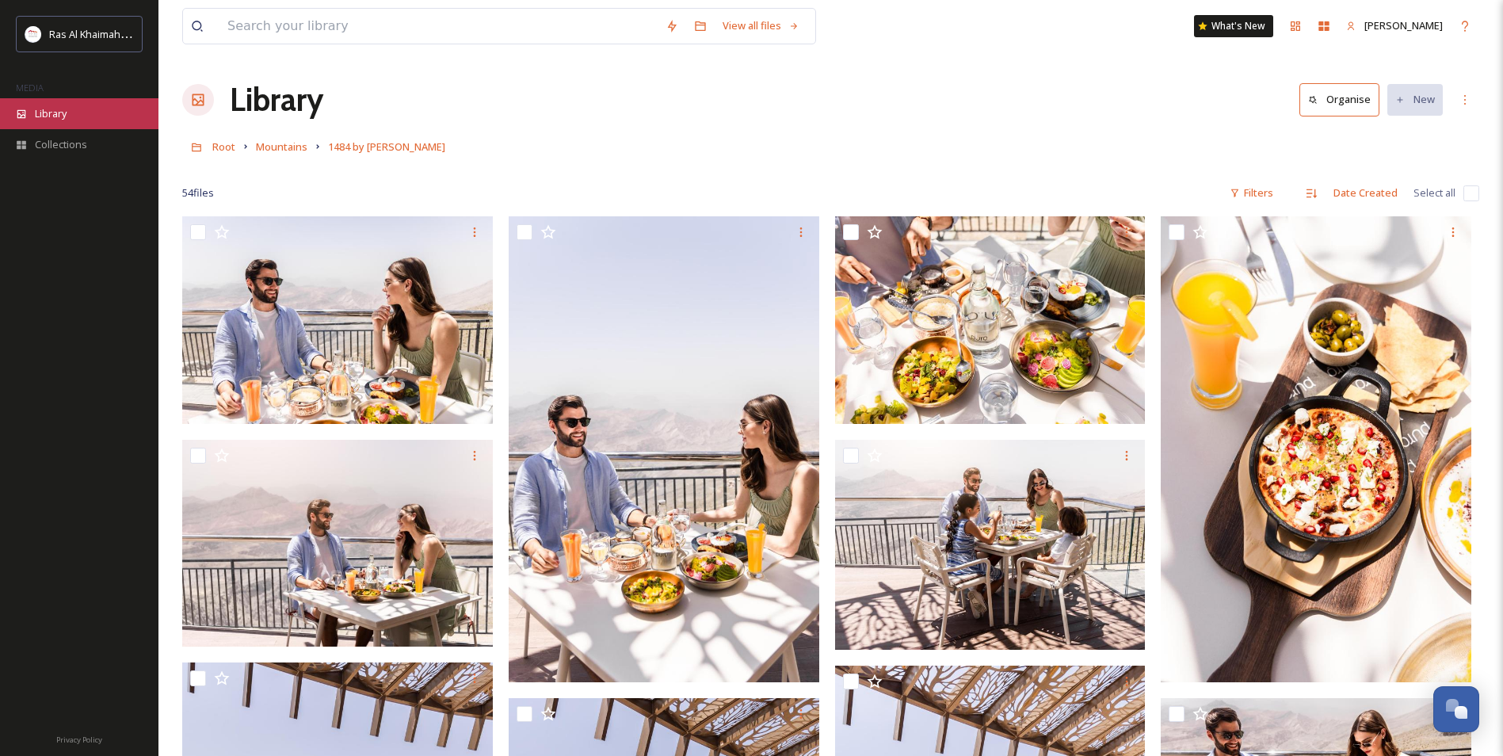
click at [48, 112] on span "Library" at bounding box center [51, 113] width 32 height 15
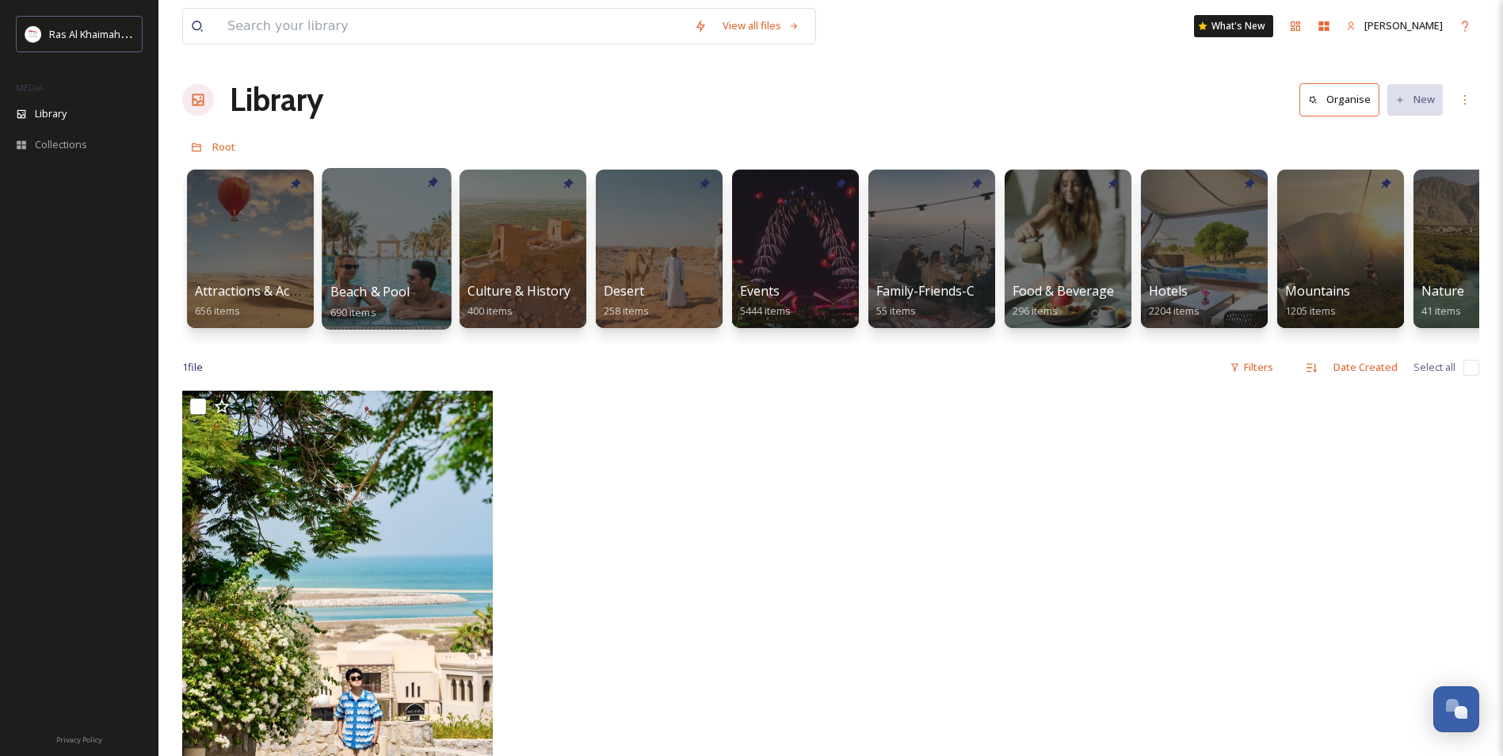
click at [404, 281] on div at bounding box center [386, 249] width 129 height 162
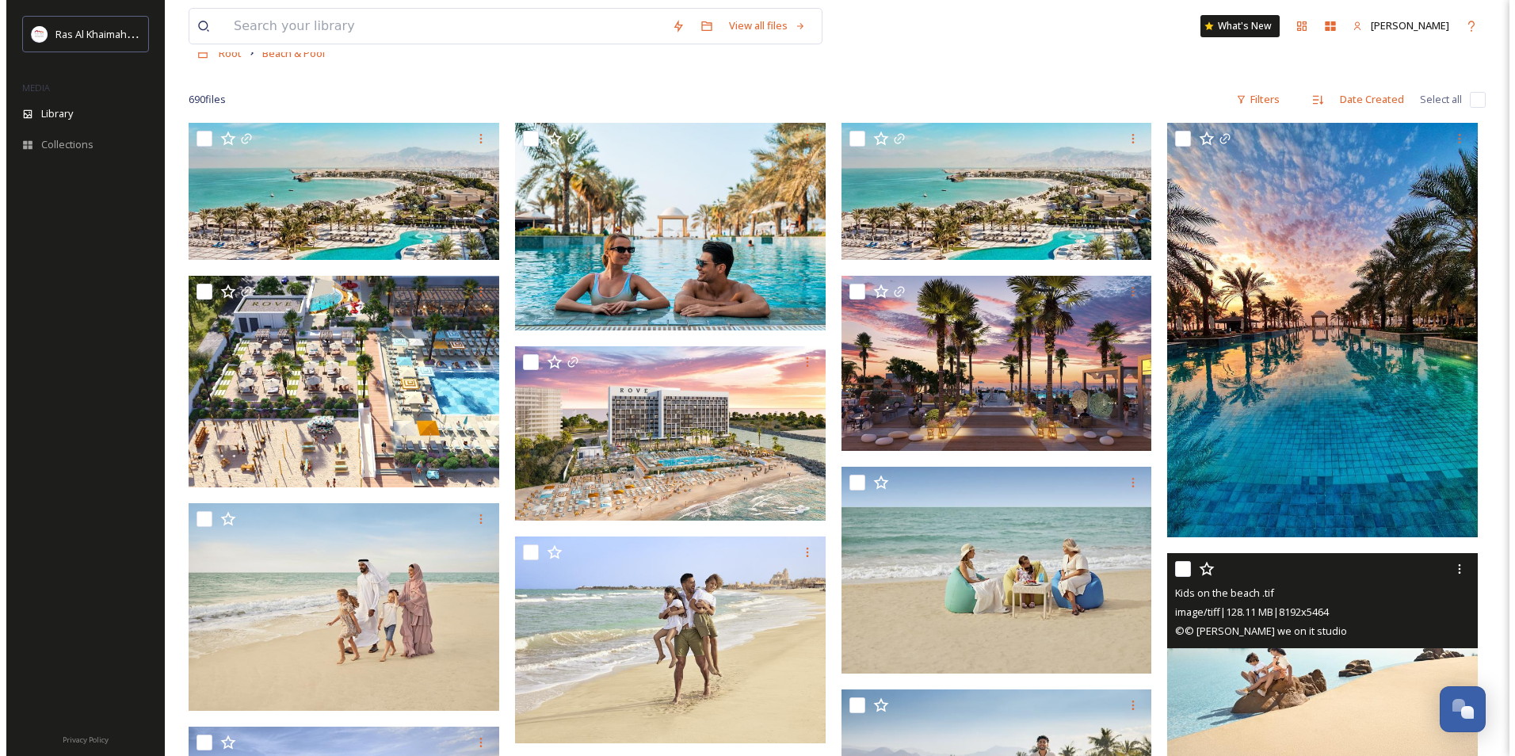
scroll to position [79, 0]
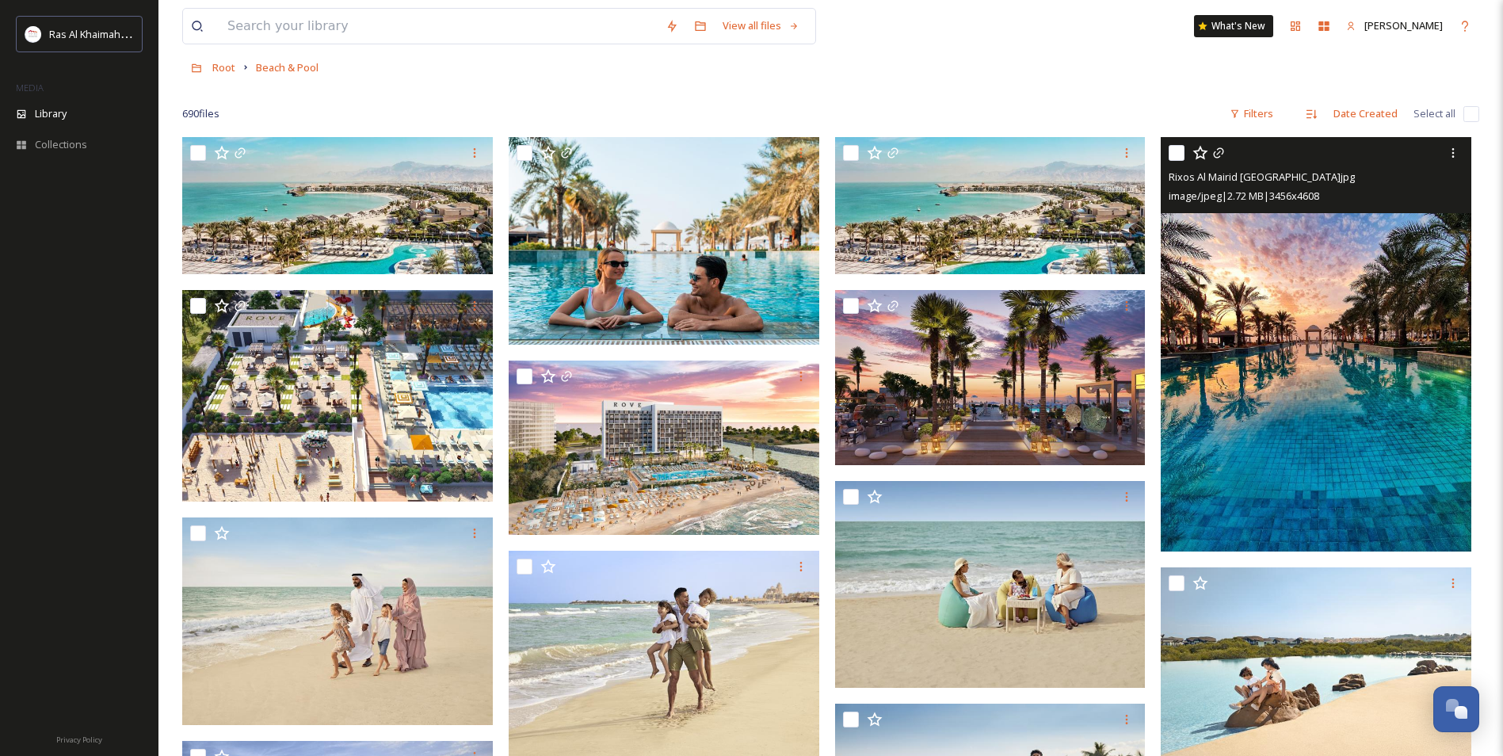
click at [1387, 396] on img at bounding box center [1316, 344] width 311 height 414
